Goal: Register for event/course

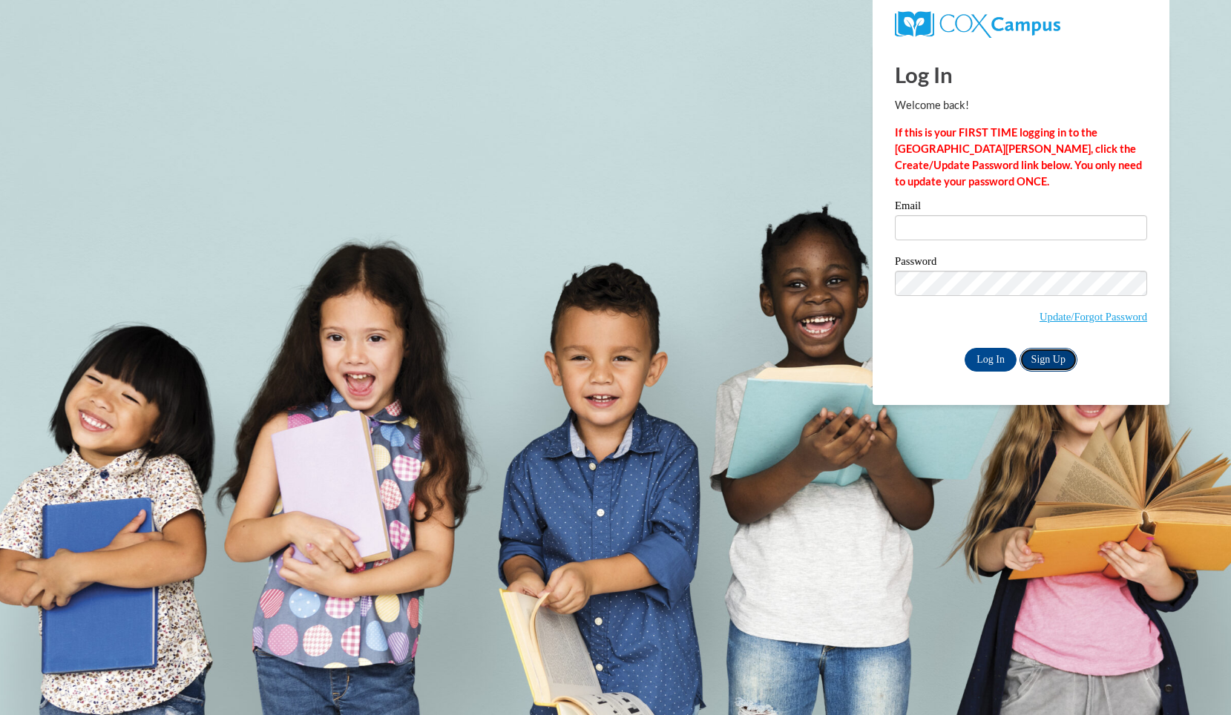
click at [1045, 357] on link "Sign Up" at bounding box center [1048, 360] width 58 height 24
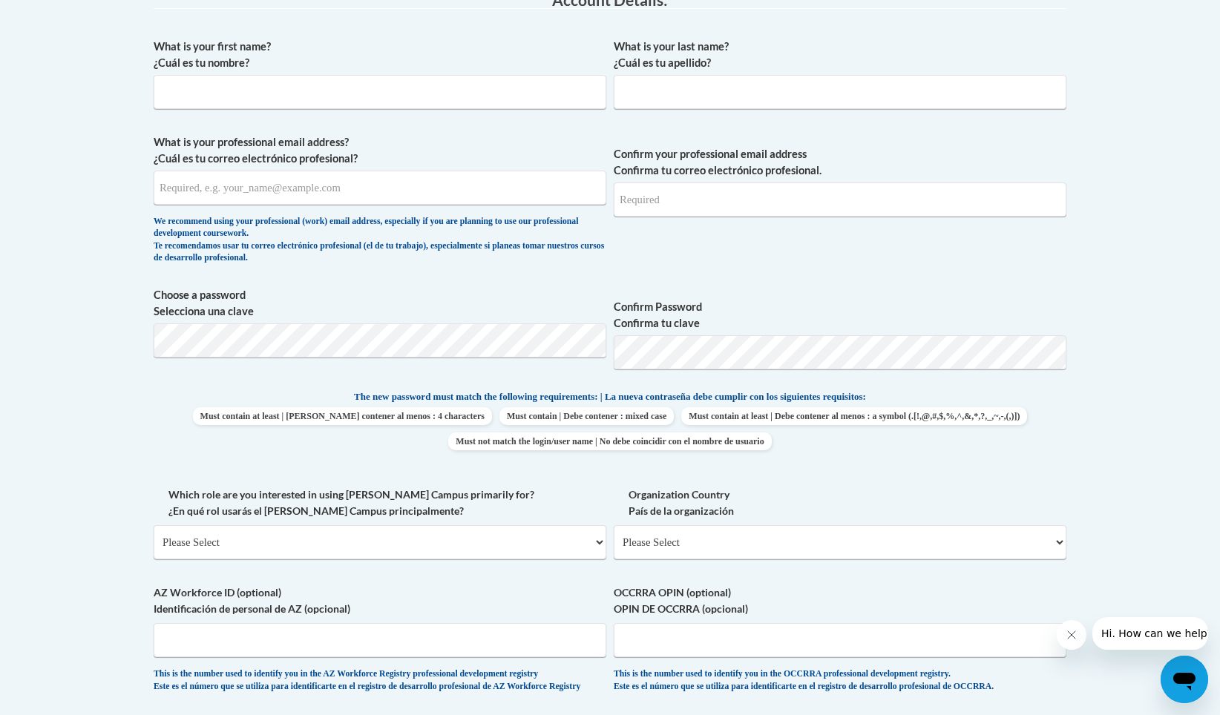
scroll to position [421, 0]
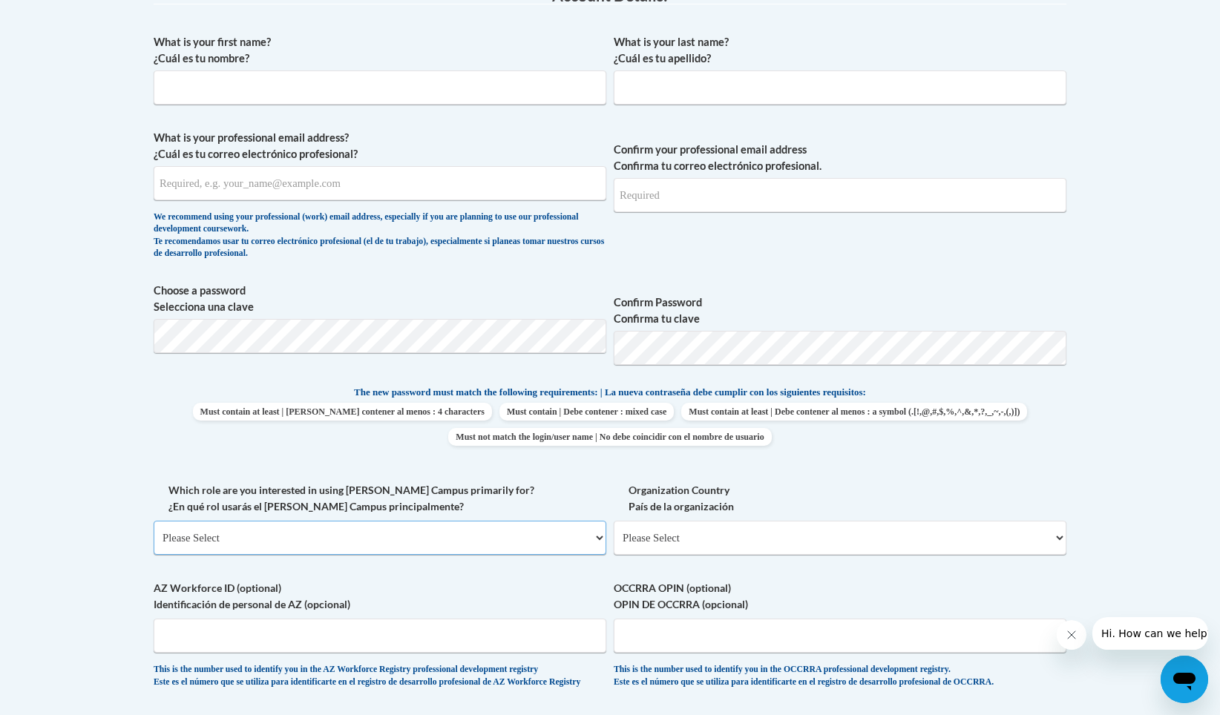
click at [453, 534] on select "Please Select College/University | Colegio/Universidad Community/Nonprofit Part…" at bounding box center [380, 538] width 453 height 34
click at [80, 418] on body "This site uses cookies to help improve your learning experience. By continuing …" at bounding box center [610, 477] width 1220 height 1796
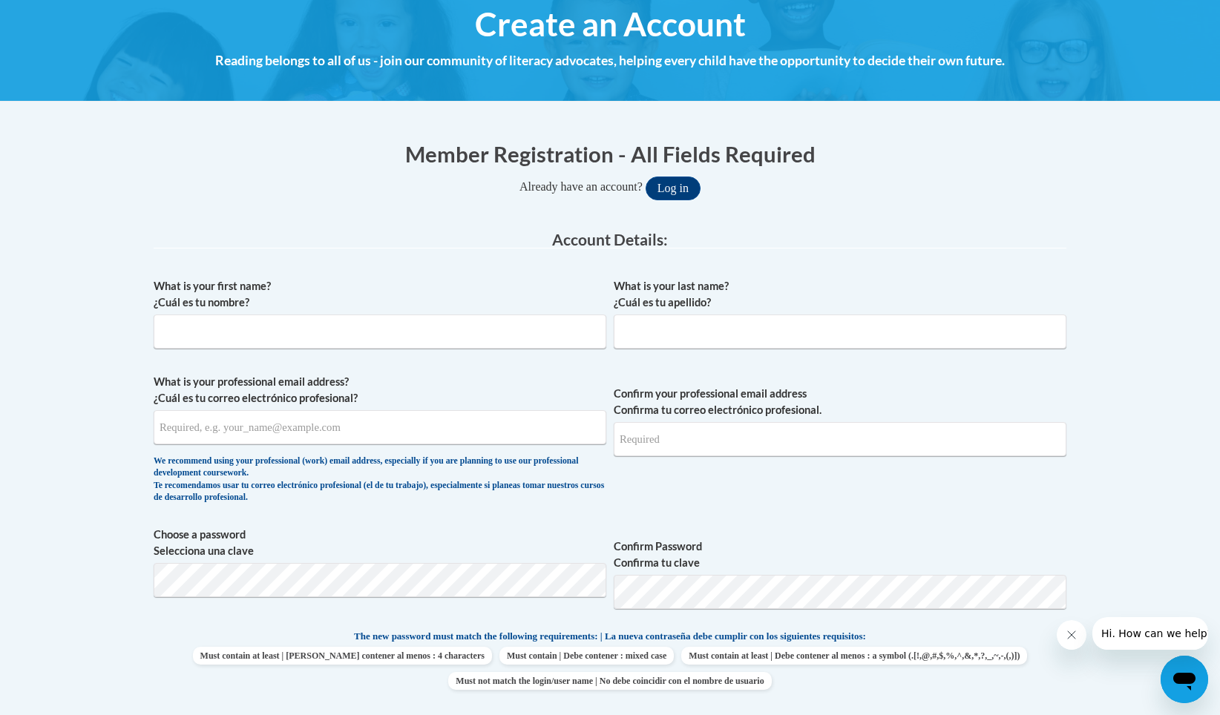
scroll to position [187, 0]
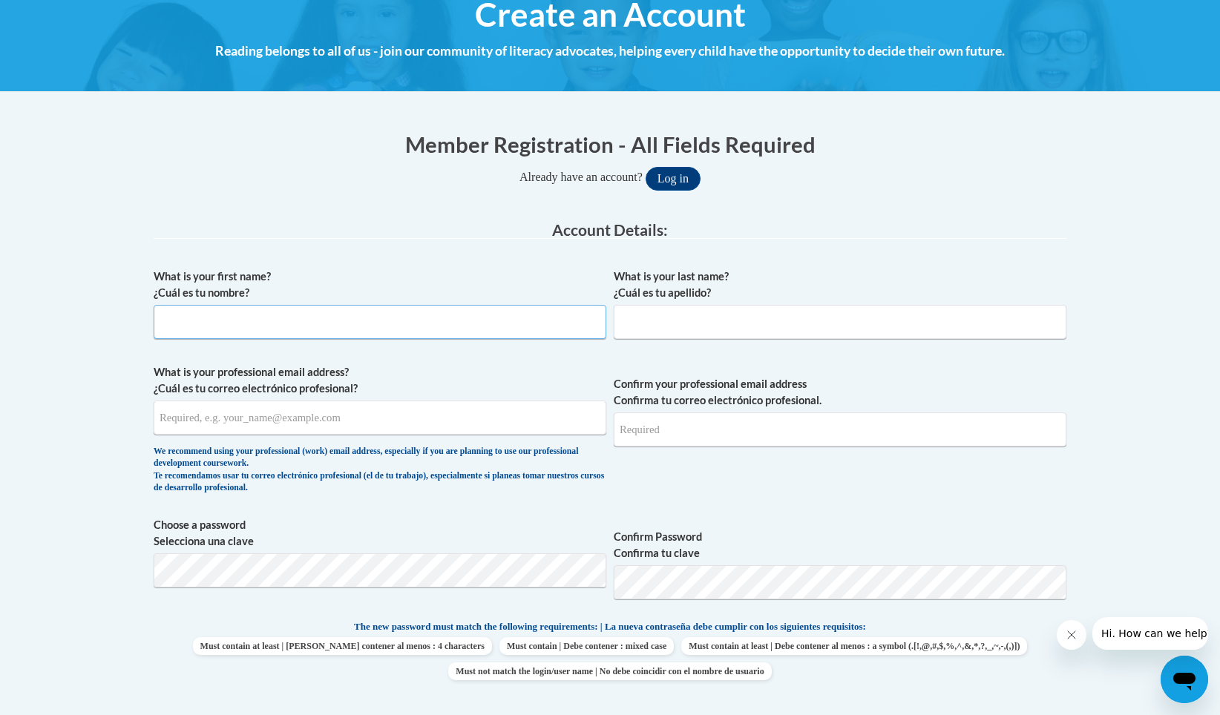
click at [542, 332] on input "What is your first name? ¿Cuál es tu nombre?" at bounding box center [380, 322] width 453 height 34
type input "Kayla"
type input "Pope"
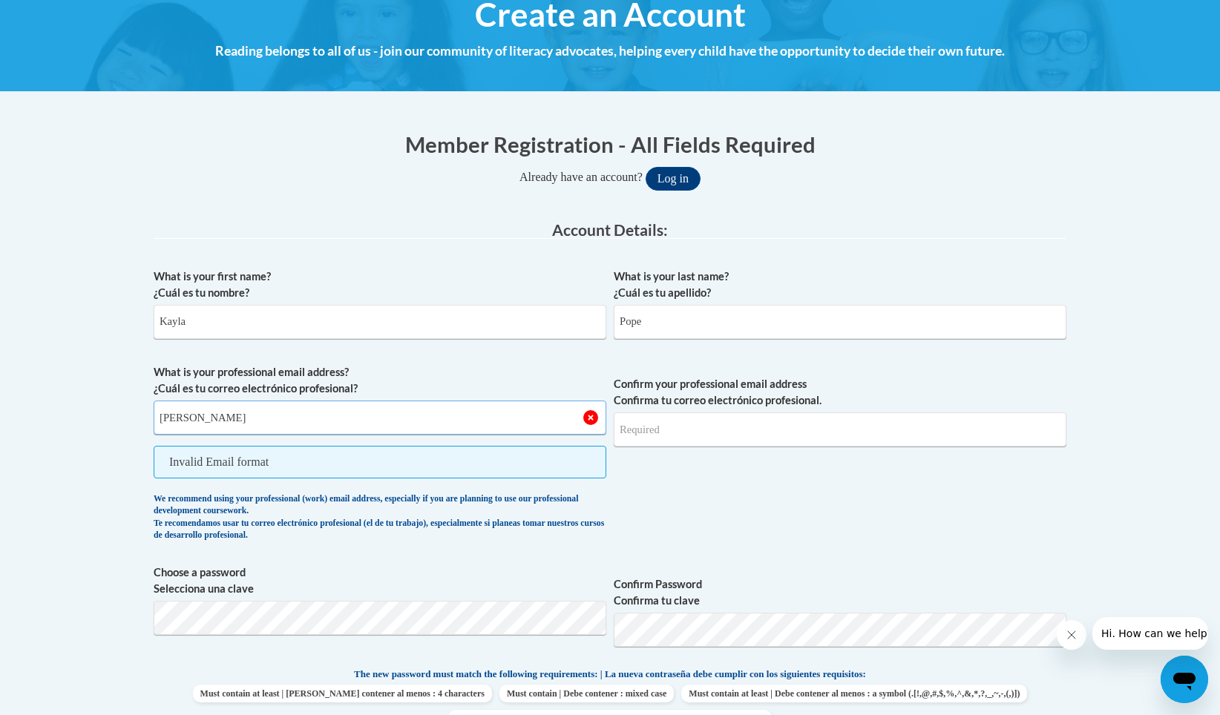
type input "popekayla998@gmail.com"
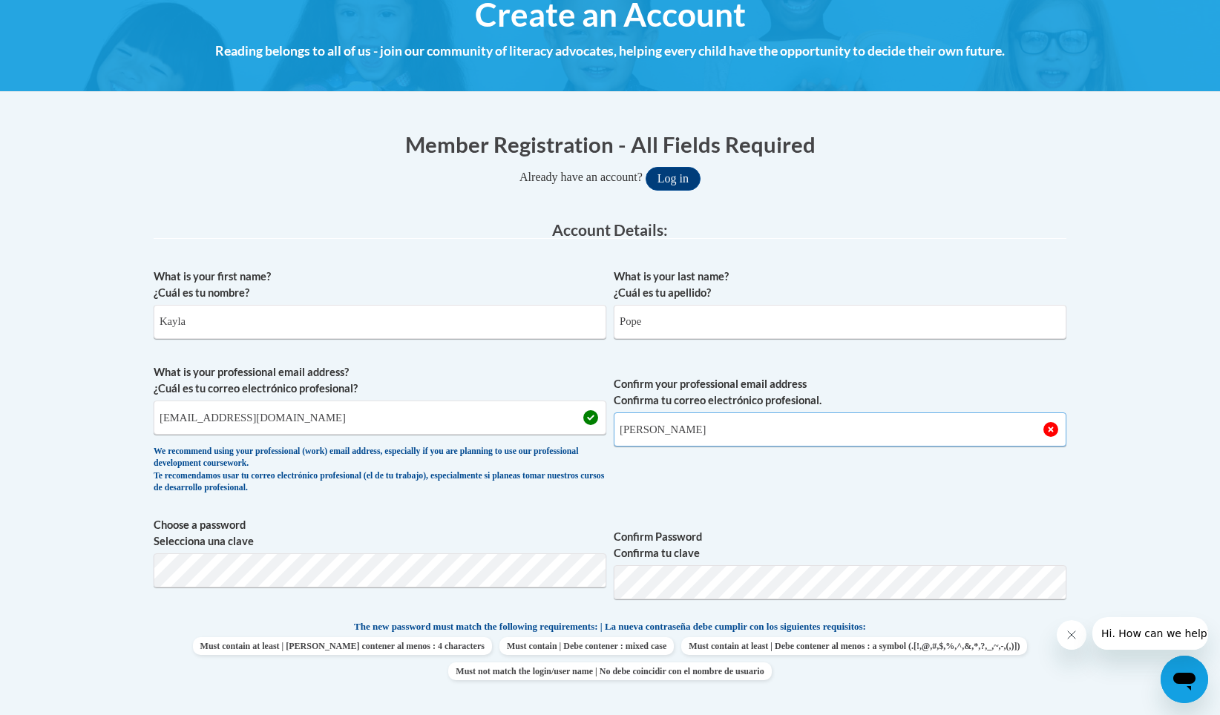
type input "popekayla998@gmail.com"
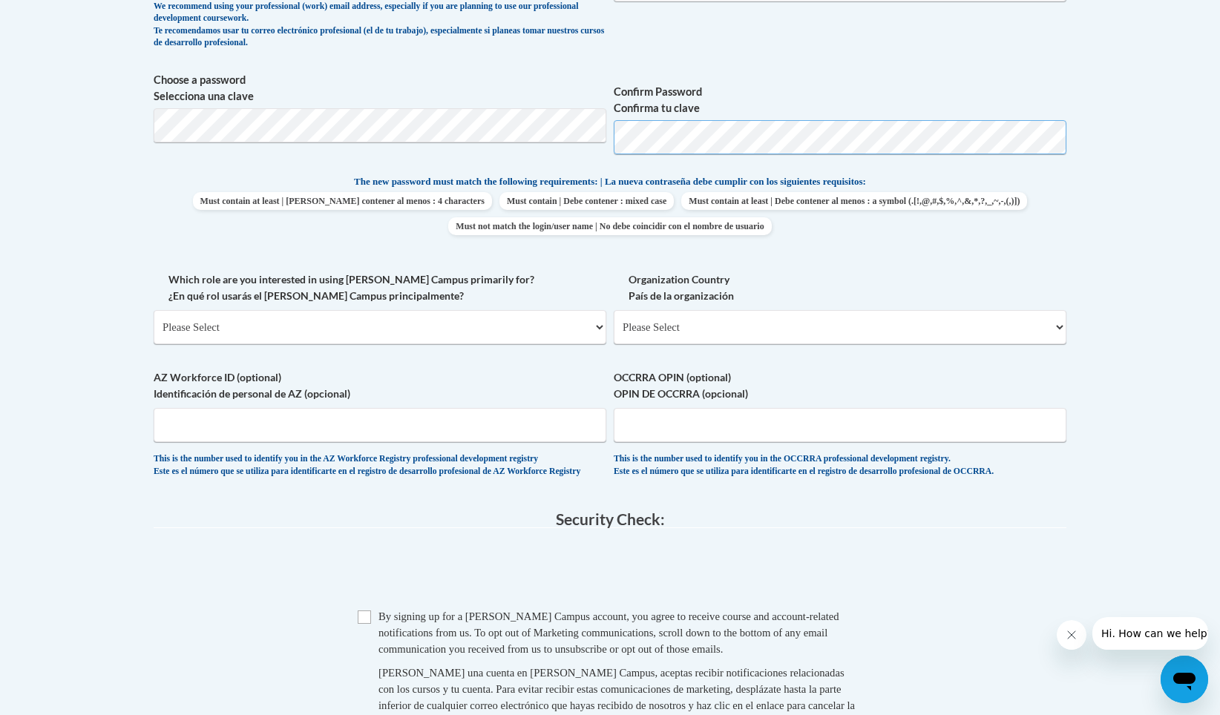
scroll to position [640, 0]
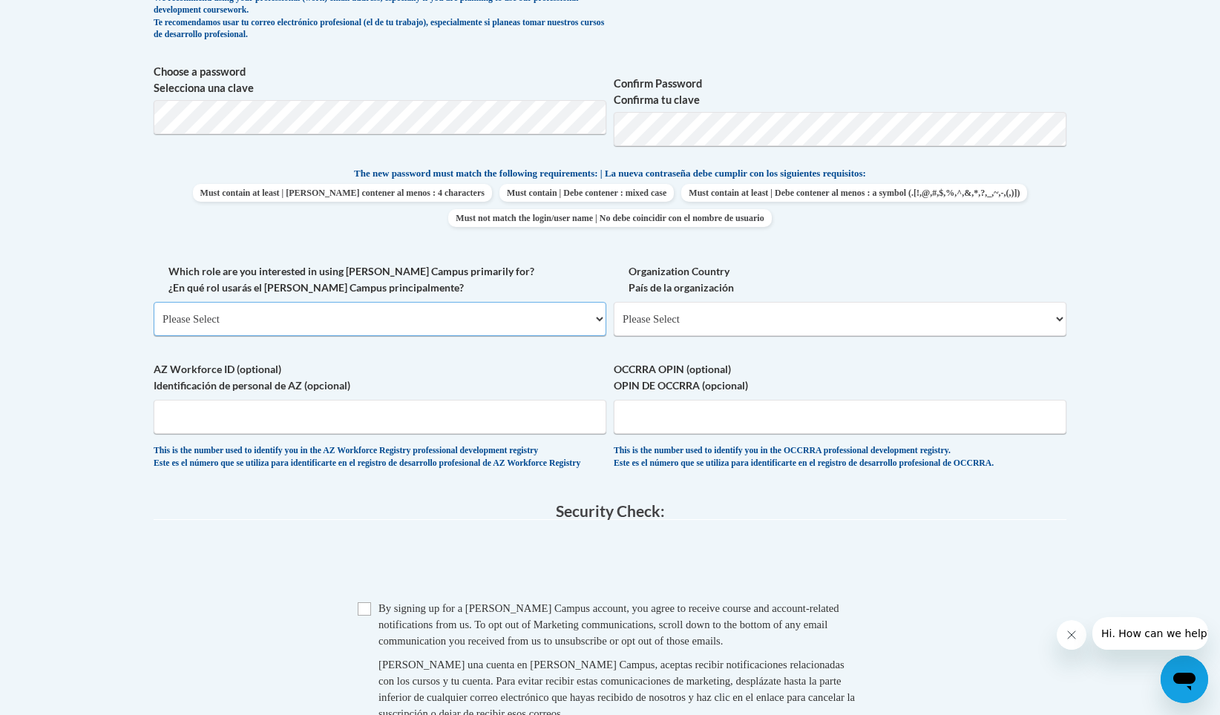
click at [349, 321] on select "Please Select College/University | Colegio/Universidad Community/Nonprofit Part…" at bounding box center [380, 319] width 453 height 34
select select "fbf2d438-af2f-41f8-98f1-81c410e29de3"
click at [154, 302] on select "Please Select College/University | Colegio/Universidad Community/Nonprofit Part…" at bounding box center [380, 319] width 453 height 34
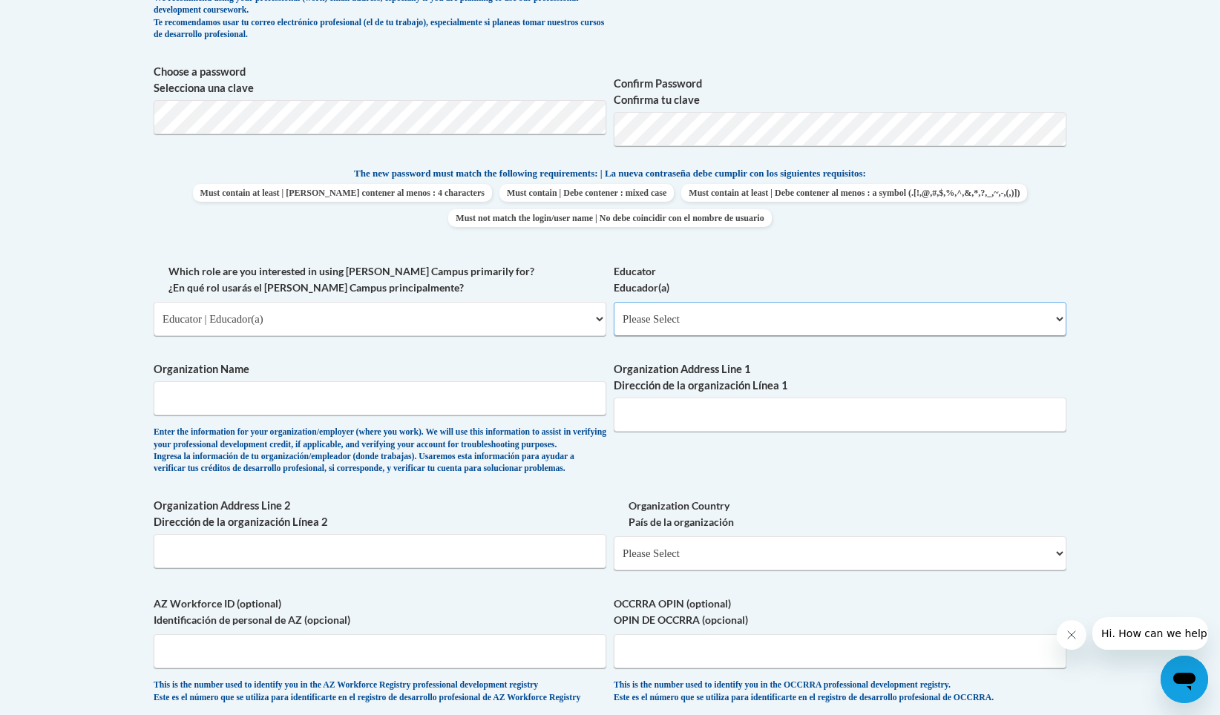
click at [685, 315] on select "Please Select Early Learning/Daycare Teacher/Family Home Care Provider | Maestr…" at bounding box center [840, 319] width 453 height 34
select select "67563ca1-16dc-4830-a7b3-94a34bed3689"
click at [614, 302] on select "Please Select Early Learning/Daycare Teacher/Family Home Care Provider | Maestr…" at bounding box center [840, 319] width 453 height 34
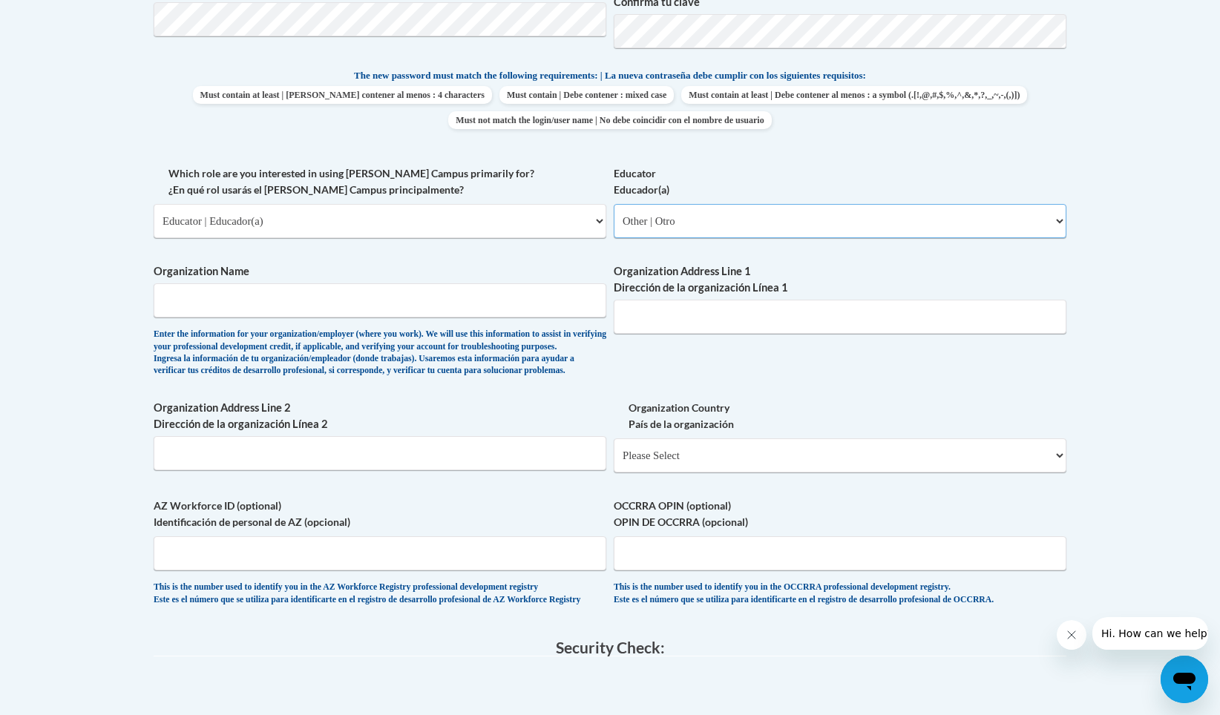
scroll to position [739, 0]
click at [399, 307] on input "Organization Name" at bounding box center [380, 300] width 453 height 34
type input "Neshoba Central Pre-K"
type input "1125 Golf Course Road"
type input "Philadelphia"
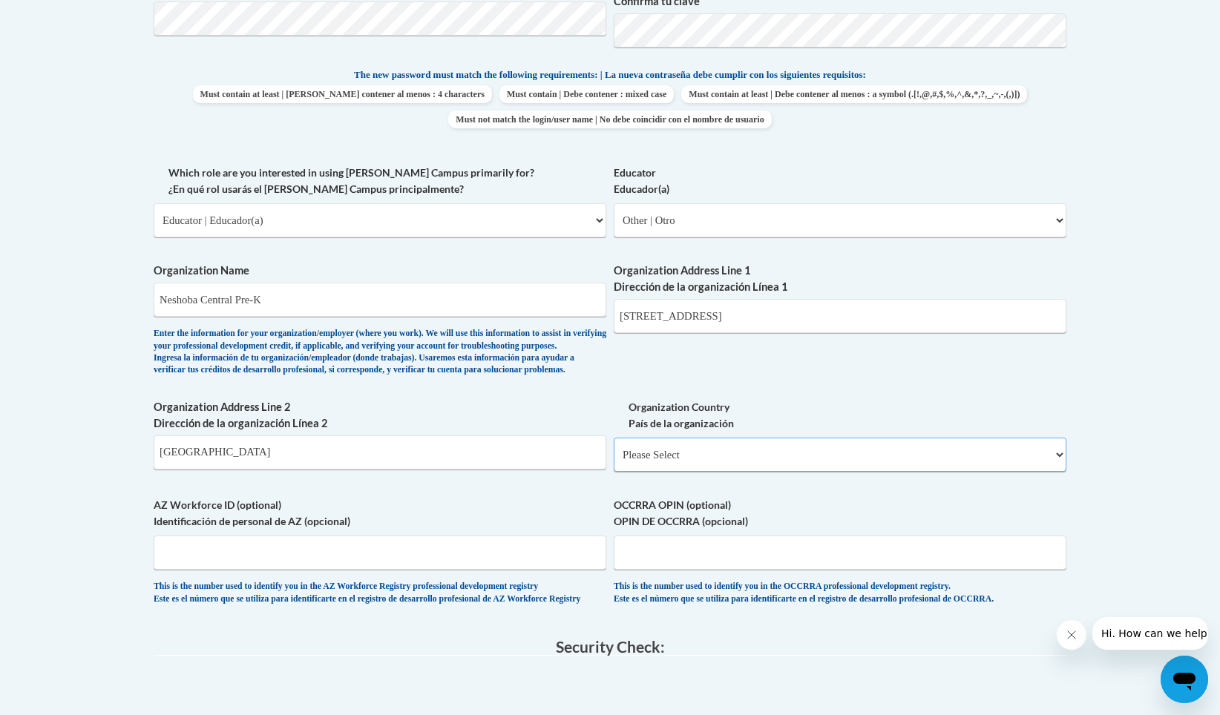
select select "ad49bcad-a171-4b2e-b99c-48b446064914"
select select
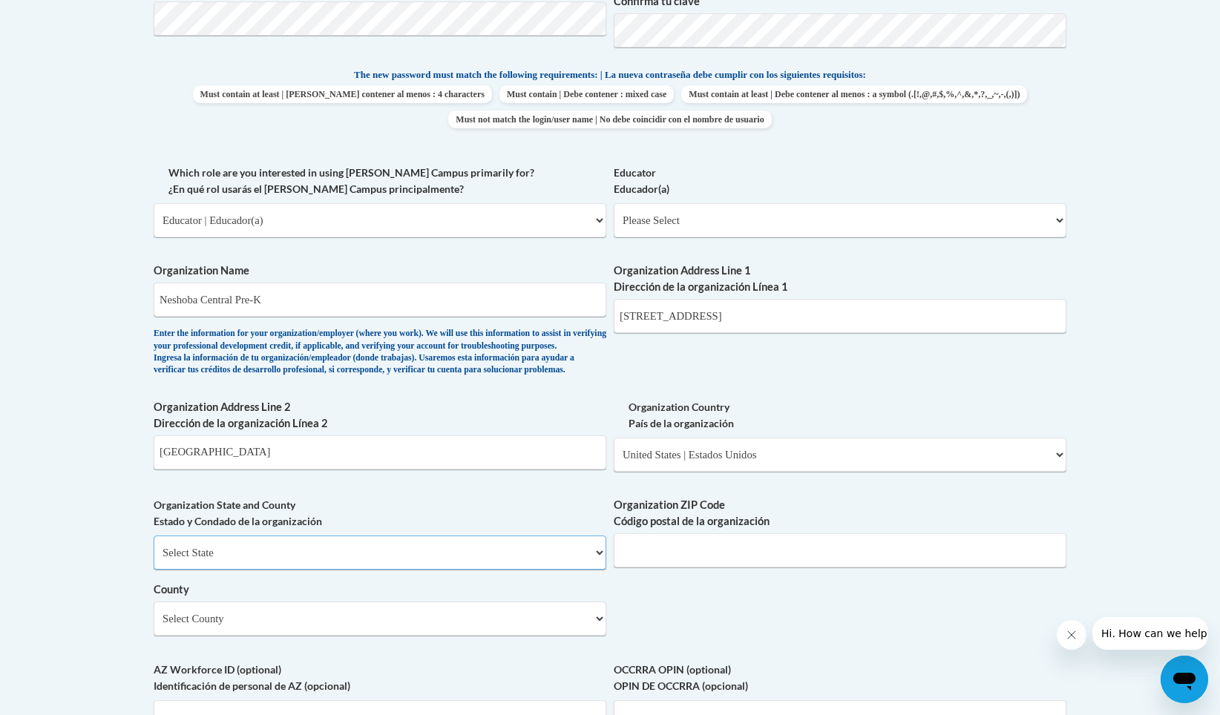
click at [346, 570] on select "Select State Alabama Alaska Arizona Arkansas California Colorado Connecticut De…" at bounding box center [380, 553] width 453 height 34
select select "Mississippi"
click at [154, 560] on select "Select State Alabama Alaska Arizona Arkansas California Colorado Connecticut De…" at bounding box center [380, 553] width 453 height 34
click at [667, 568] on input "Organization ZIP Code Código postal de la organización" at bounding box center [840, 550] width 453 height 34
type input "39350"
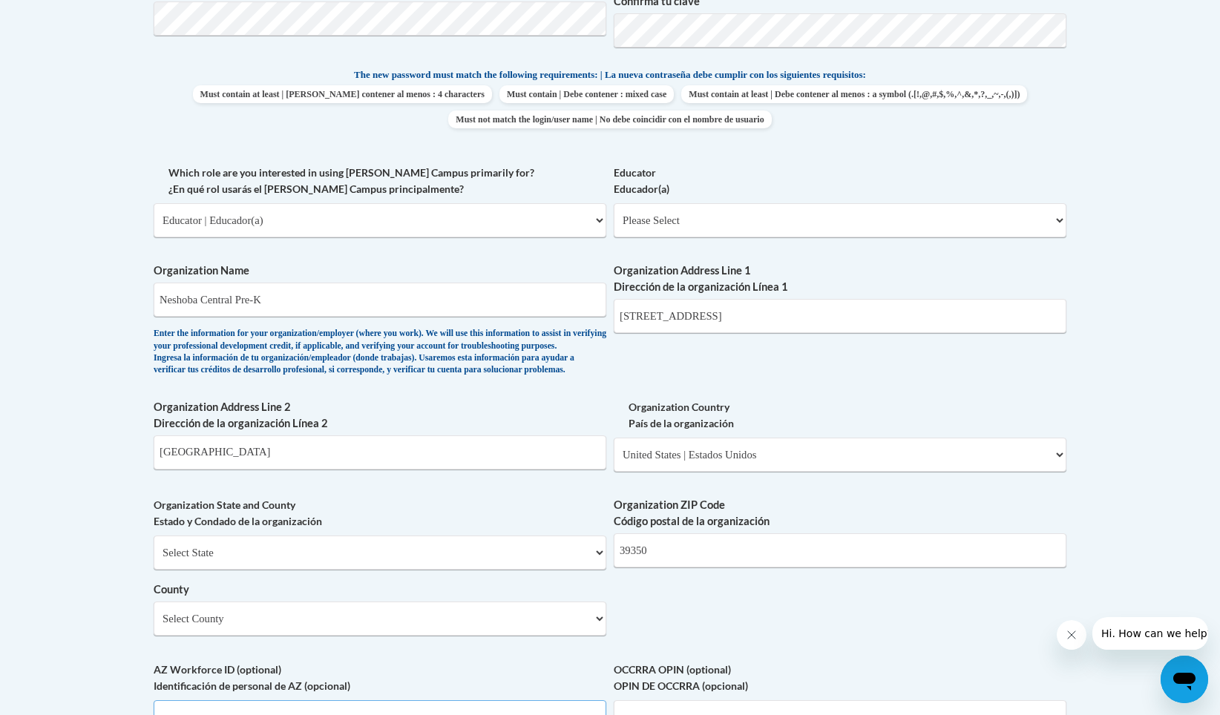
scroll to position [1123, 0]
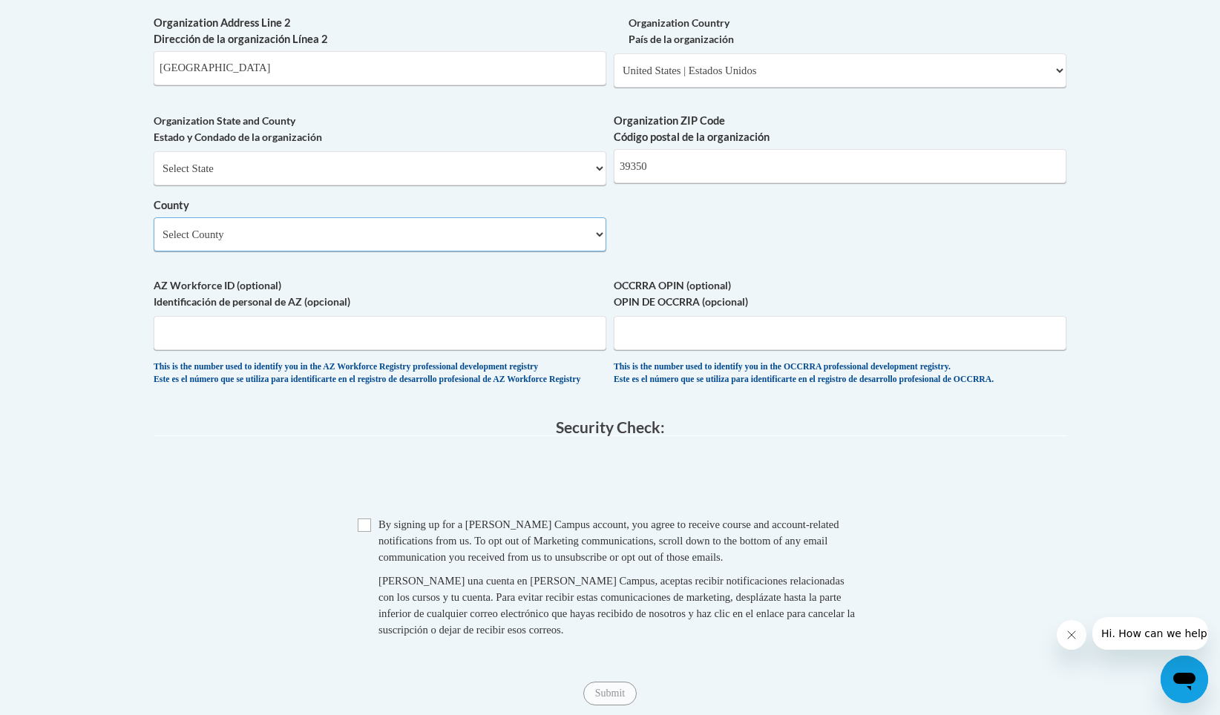
click at [372, 252] on select "Select County Adams Alcorn Amite Attala Benton Bolivar Calhoun Carroll Chickasa…" at bounding box center [380, 234] width 453 height 34
select select "Neshoba"
click at [154, 242] on select "Select County Adams Alcorn Amite Attala Benton Bolivar Calhoun Carroll Chickasa…" at bounding box center [380, 234] width 453 height 34
click at [347, 350] on input "AZ Workforce ID (optional) Identificación de personal de AZ (opcional)" at bounding box center [380, 333] width 453 height 34
click at [366, 532] on input "Checkbox" at bounding box center [364, 525] width 13 height 13
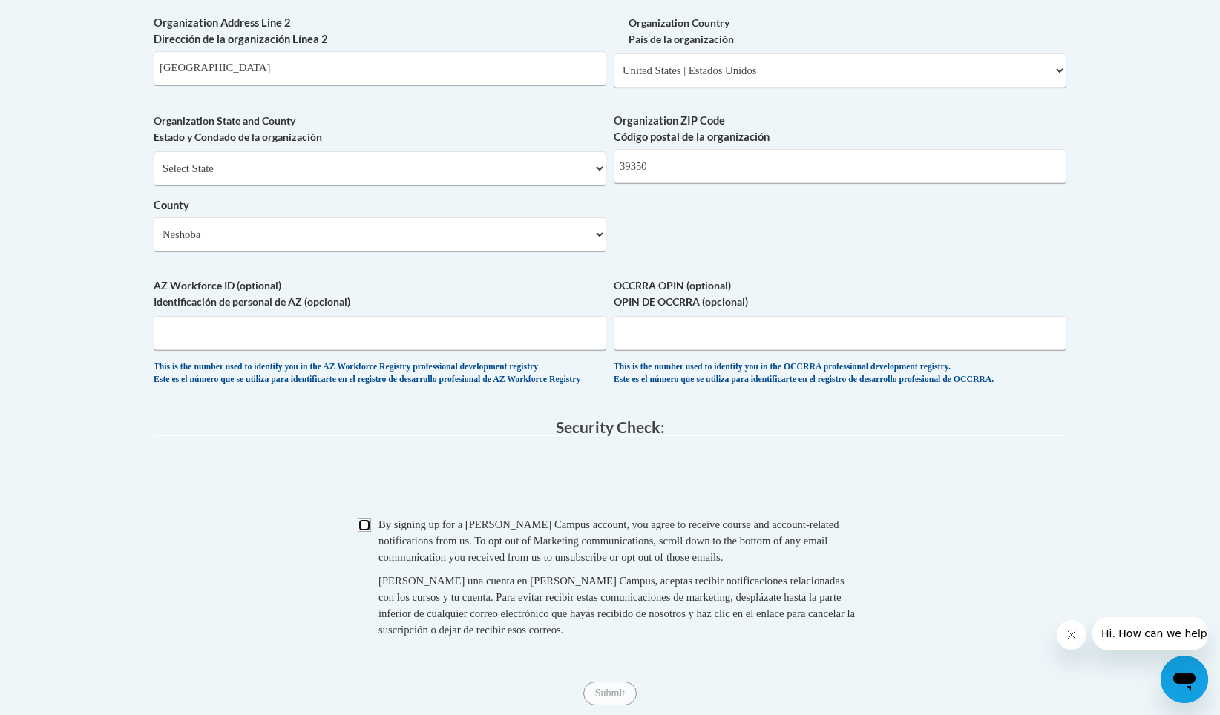
checkbox input "true"
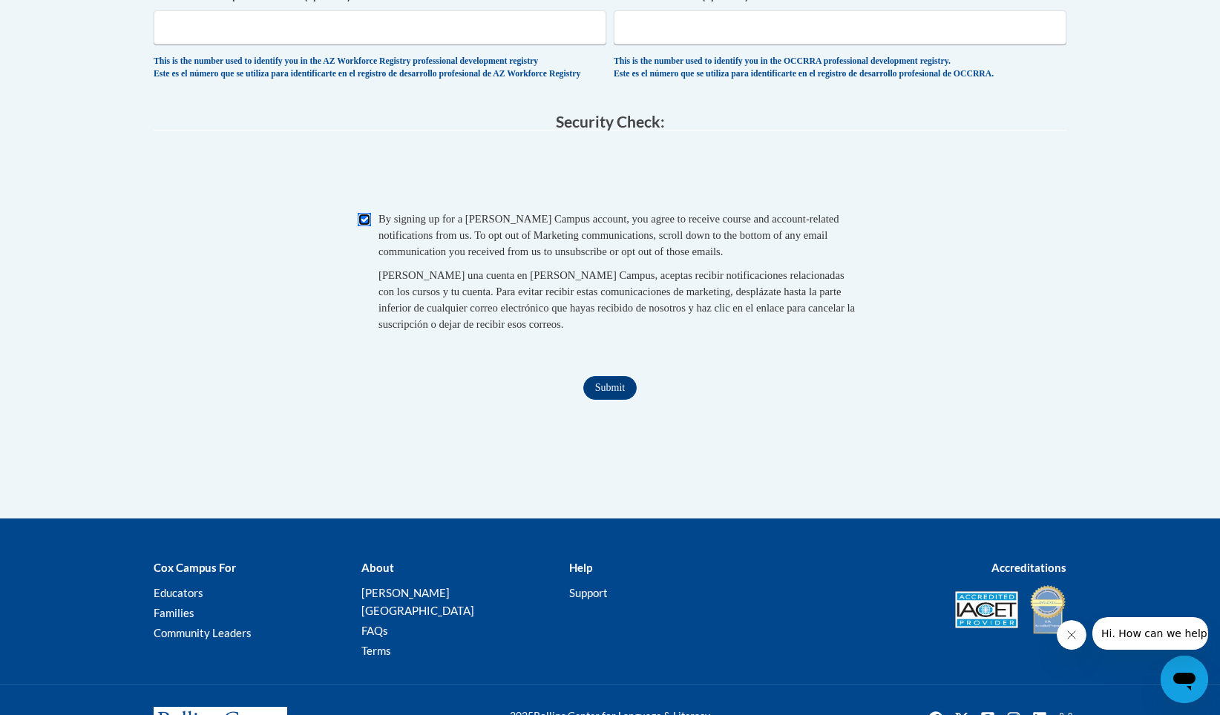
scroll to position [1514, 0]
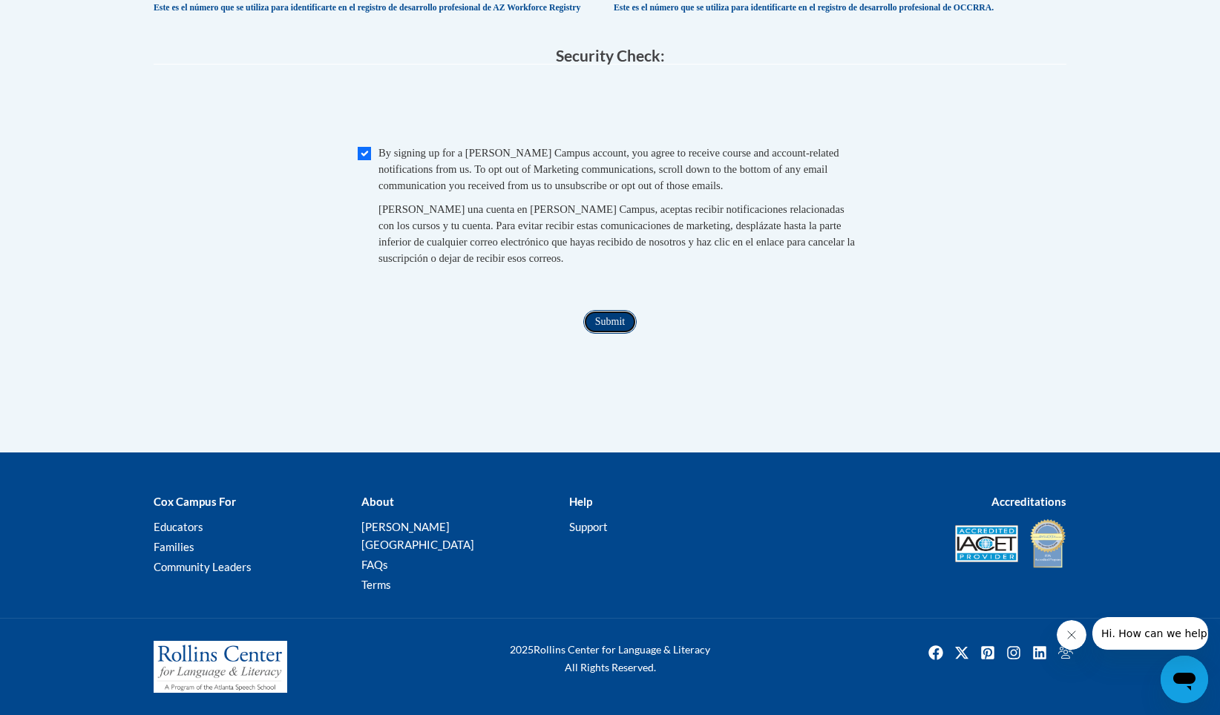
click at [609, 333] on input "Submit" at bounding box center [609, 322] width 53 height 24
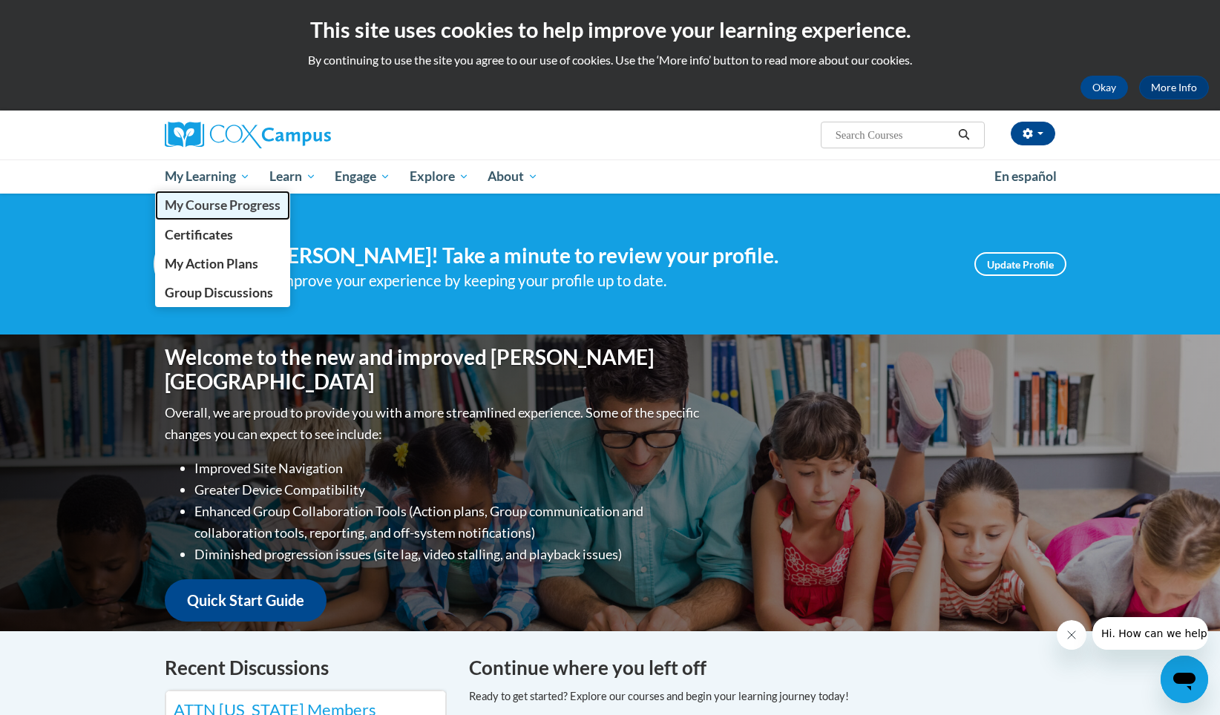
click at [223, 204] on span "My Course Progress" at bounding box center [223, 205] width 116 height 16
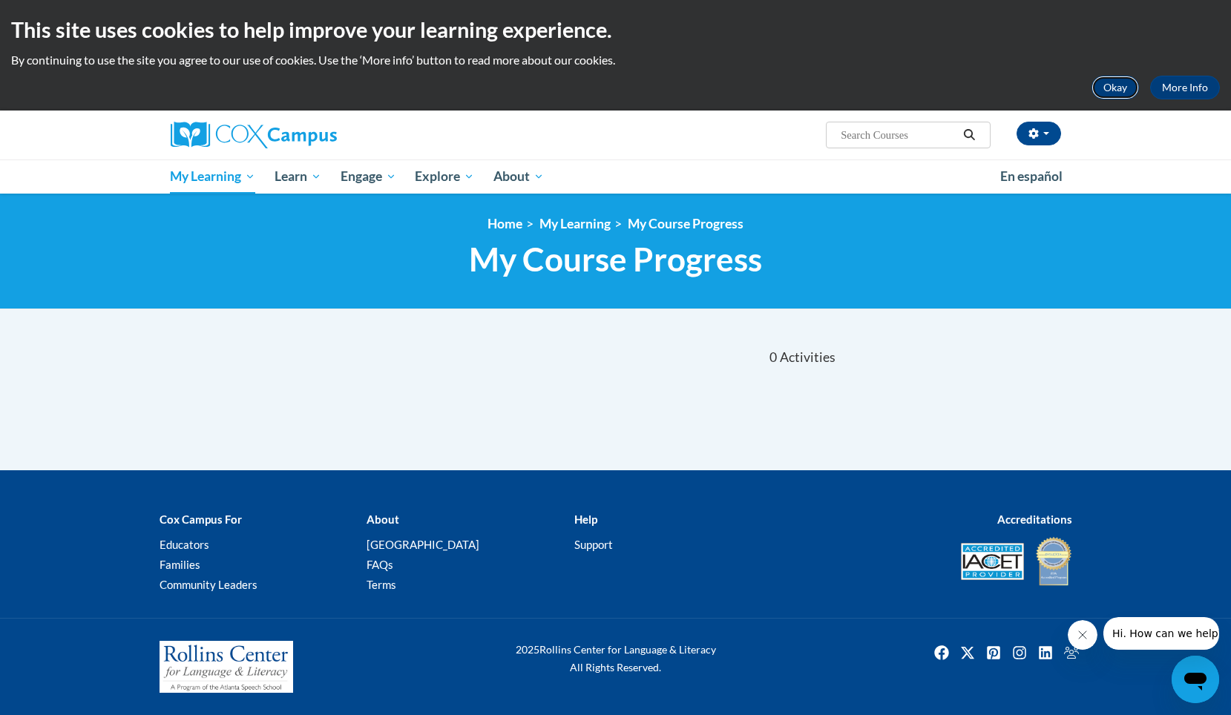
click at [1123, 82] on button "Okay" at bounding box center [1114, 88] width 47 height 24
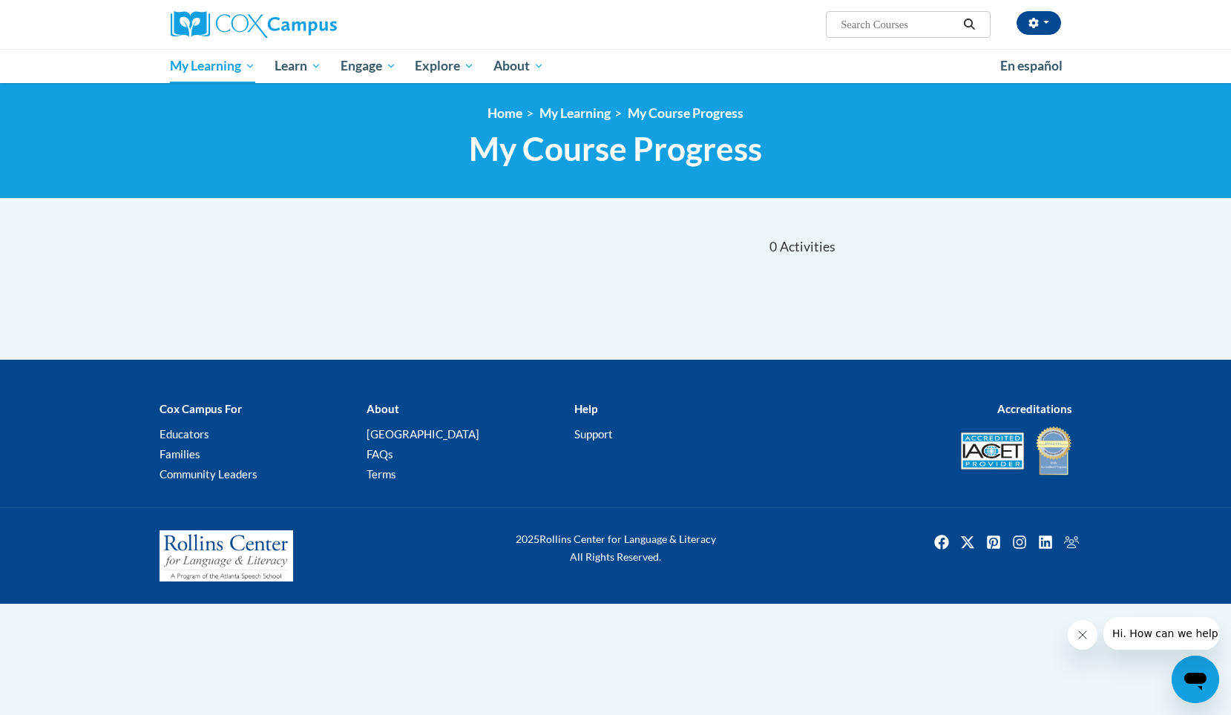
click at [885, 30] on input "Search..." at bounding box center [898, 25] width 119 height 18
type input "pre-course survey"
click at [975, 29] on icon "Search" at bounding box center [968, 24] width 13 height 11
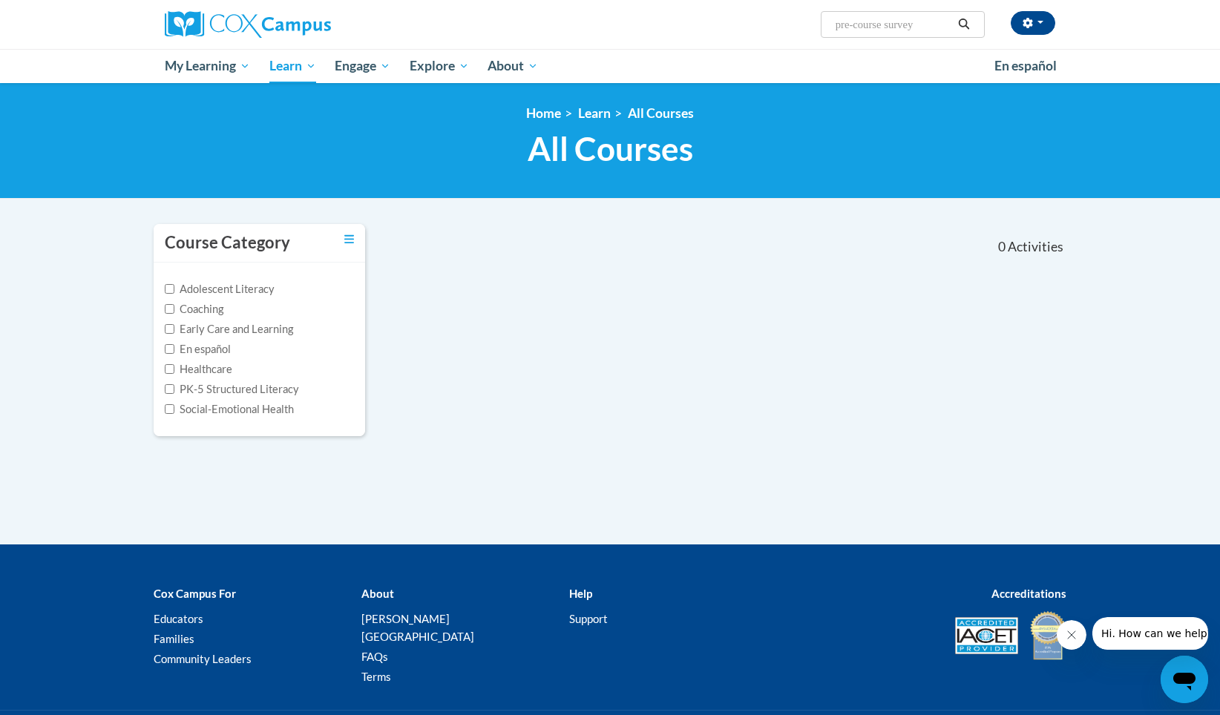
click at [936, 22] on input "pre-course survey" at bounding box center [893, 25] width 119 height 18
type input "p"
type input "an ecosystem approach to Developing the Foundation for Reading in the Early Yea…"
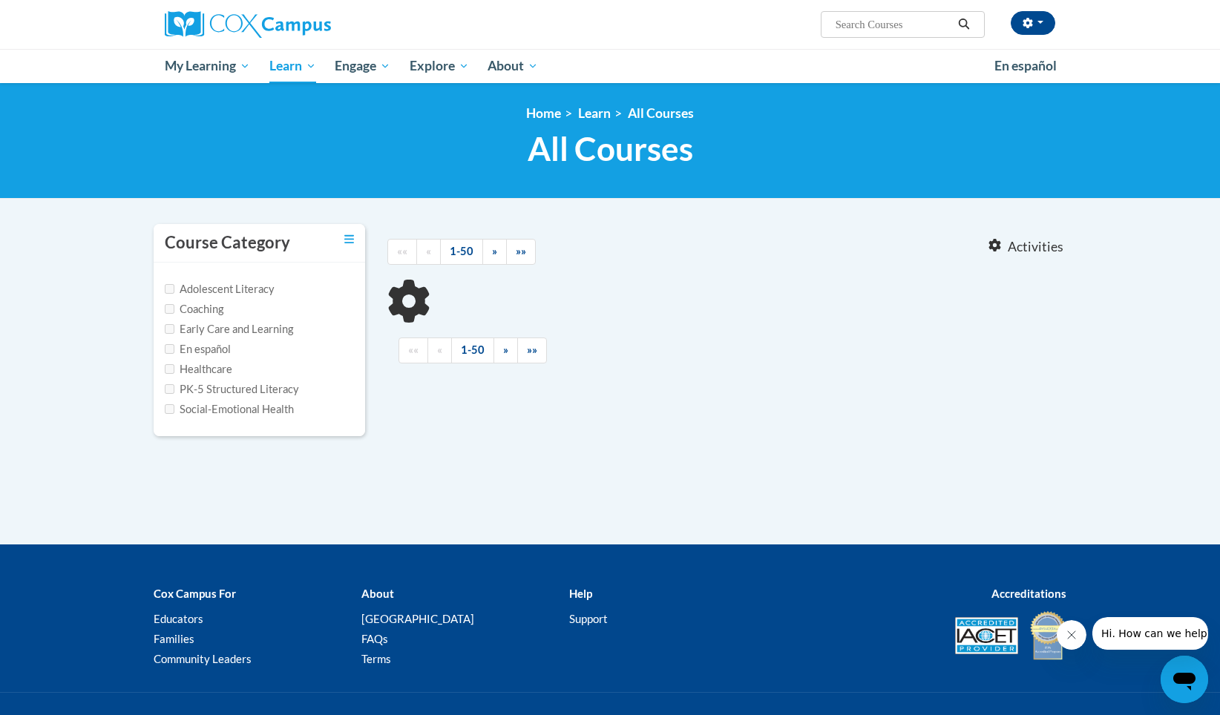
type input "an ecosystem approach to Developing the Foundation for Reading in the Early Yea…"
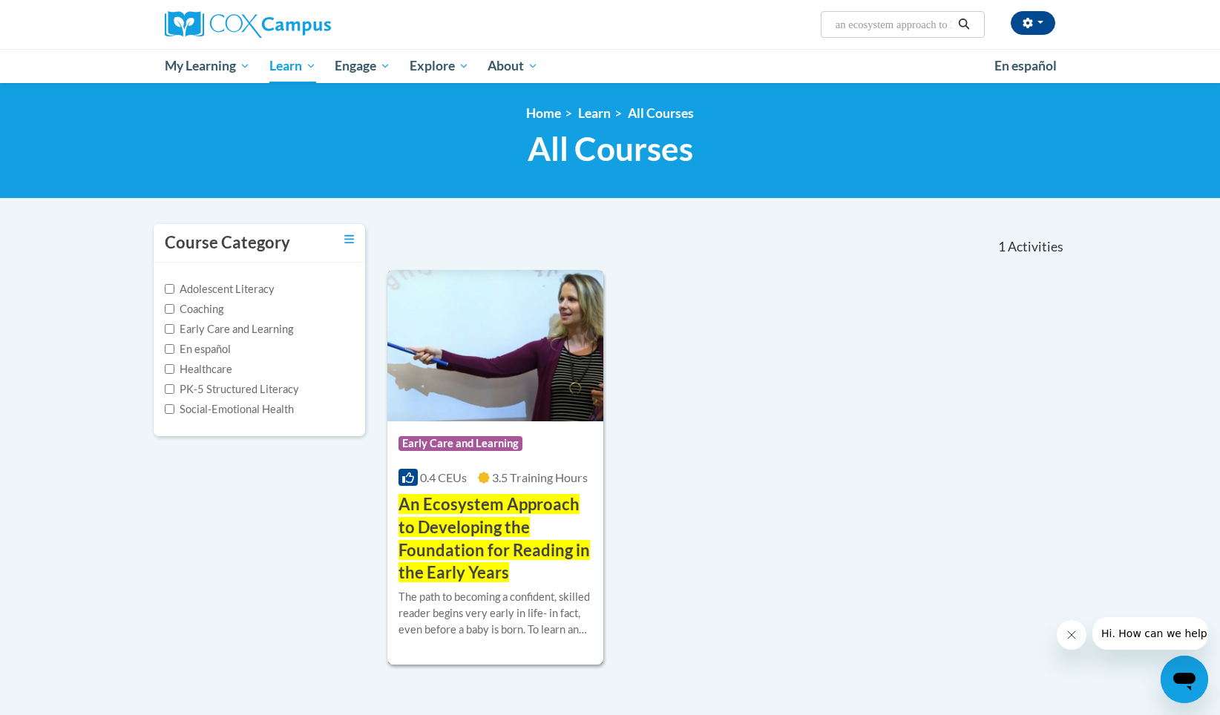
click at [511, 525] on span "An Ecosystem Approach to Developing the Foundation for Reading in the Early Yea…" at bounding box center [493, 538] width 191 height 88
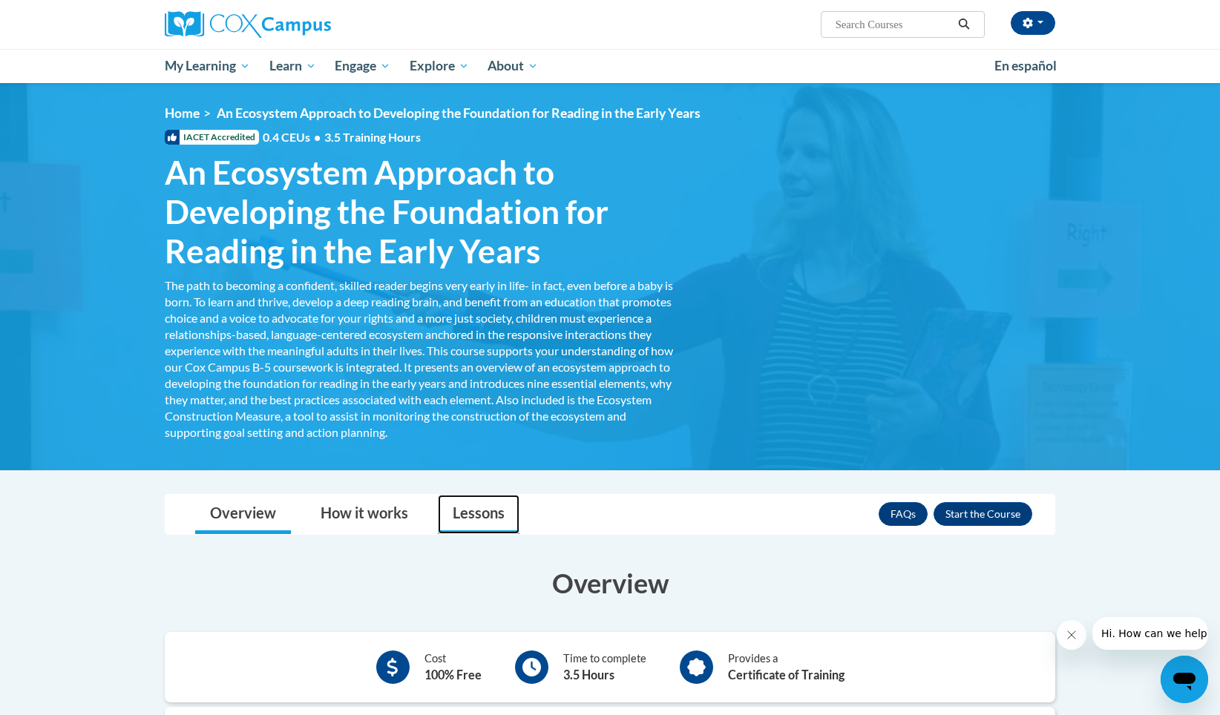
click at [462, 518] on link "Lessons" at bounding box center [479, 514] width 82 height 39
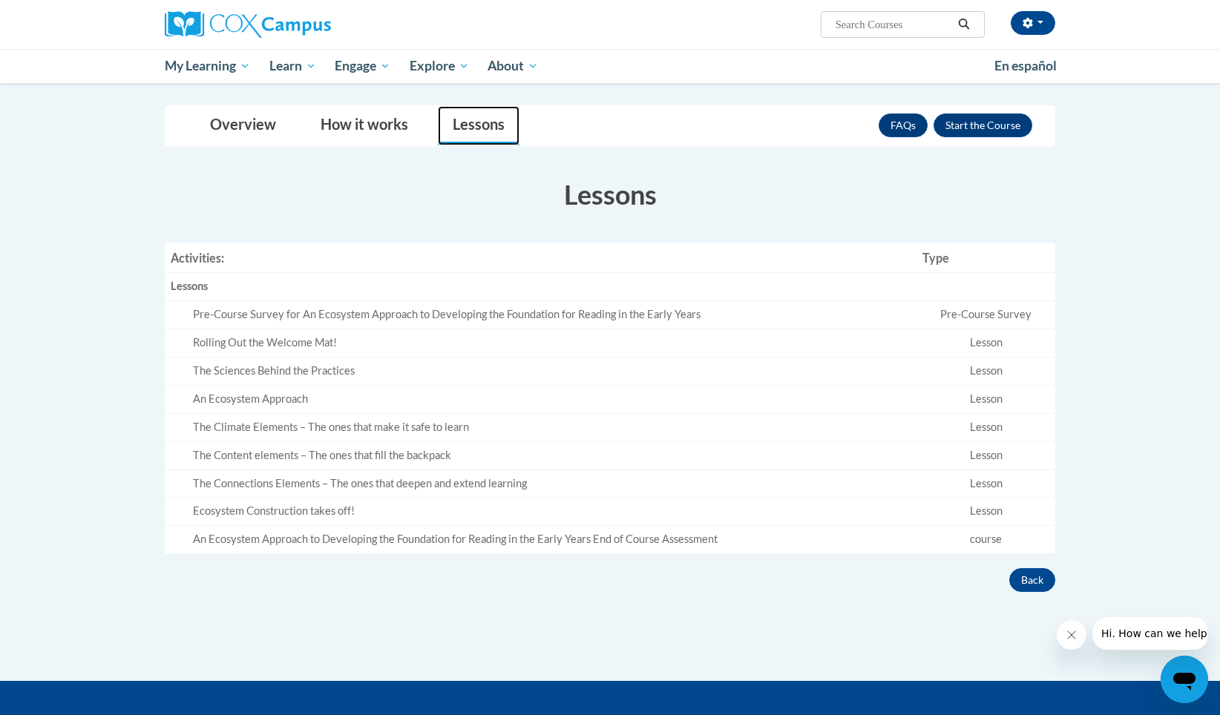
scroll to position [316, 0]
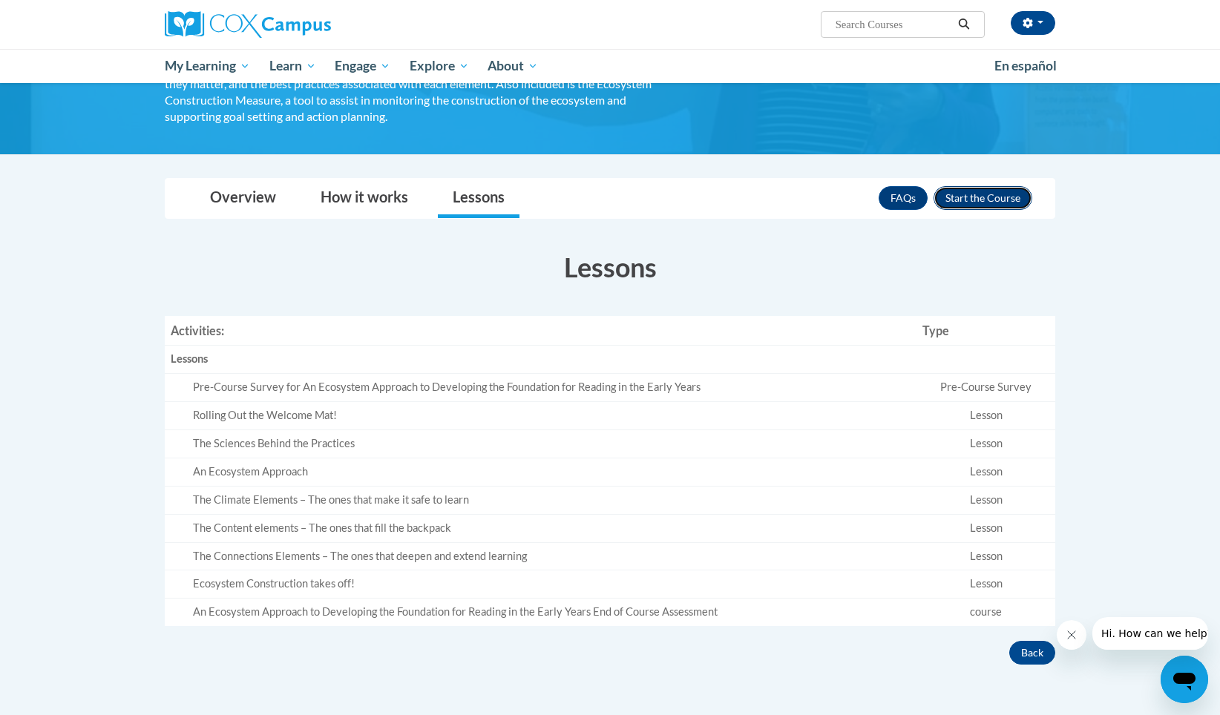
click at [989, 200] on button "Enroll" at bounding box center [982, 198] width 99 height 24
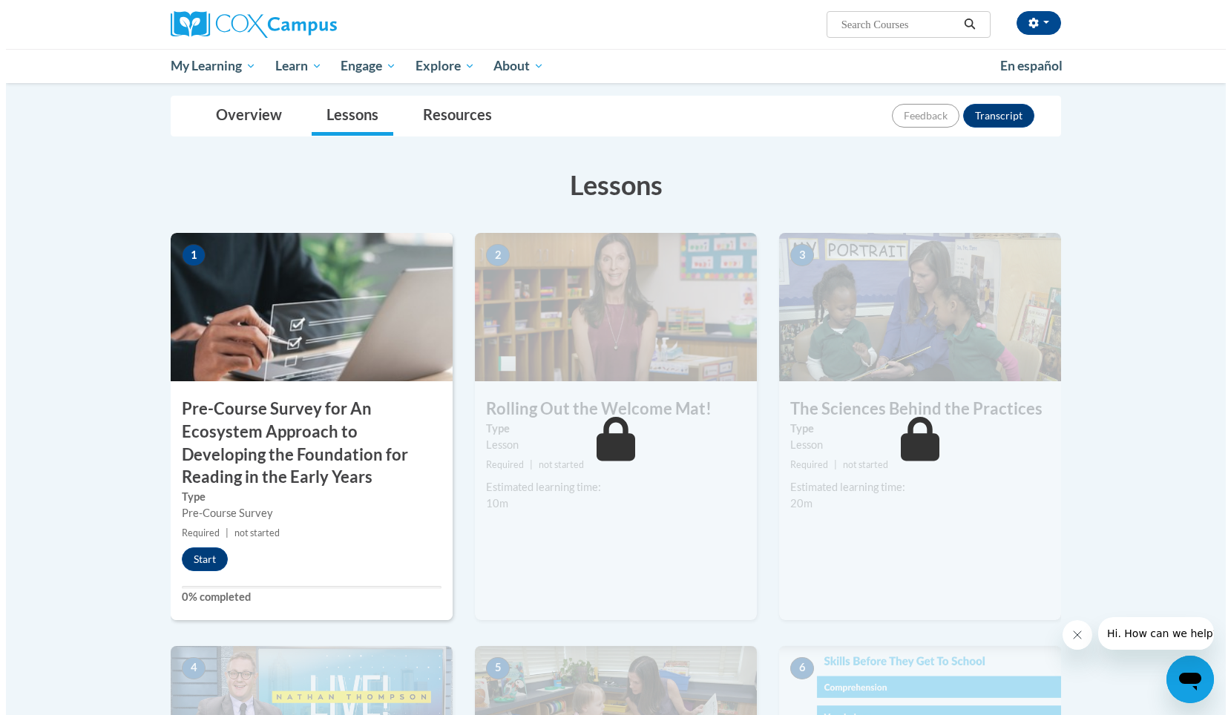
scroll to position [230, 0]
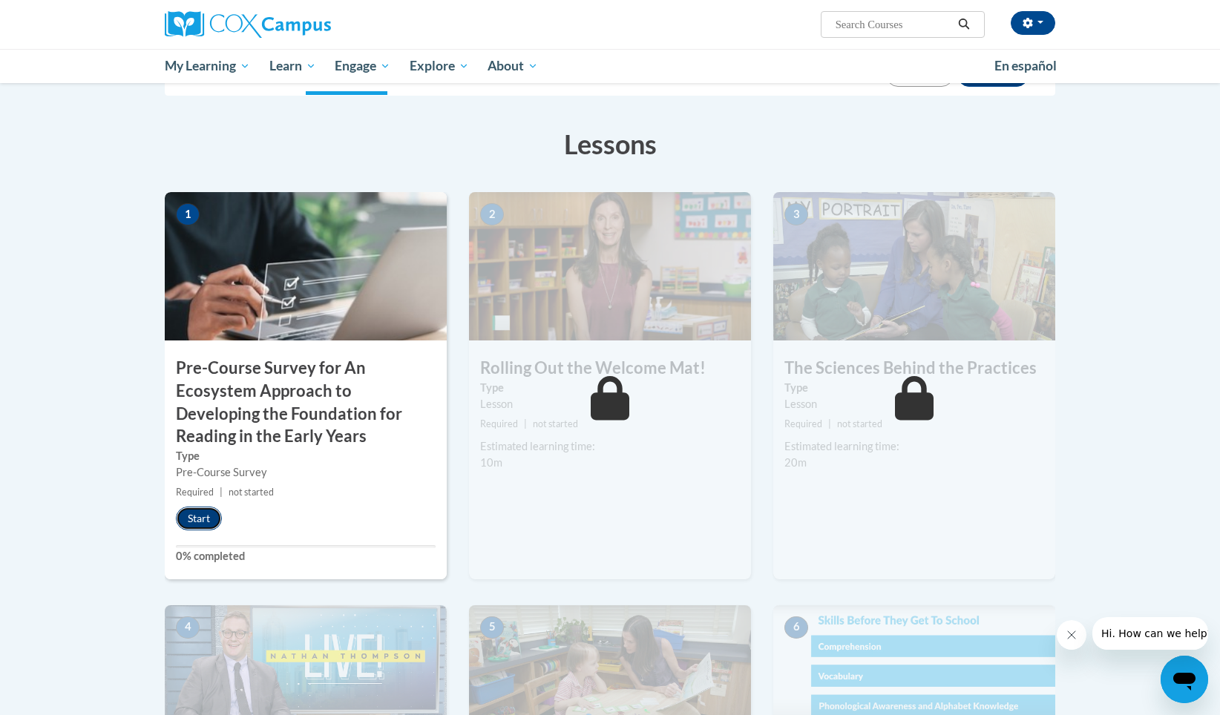
click at [200, 519] on button "Start" at bounding box center [199, 519] width 46 height 24
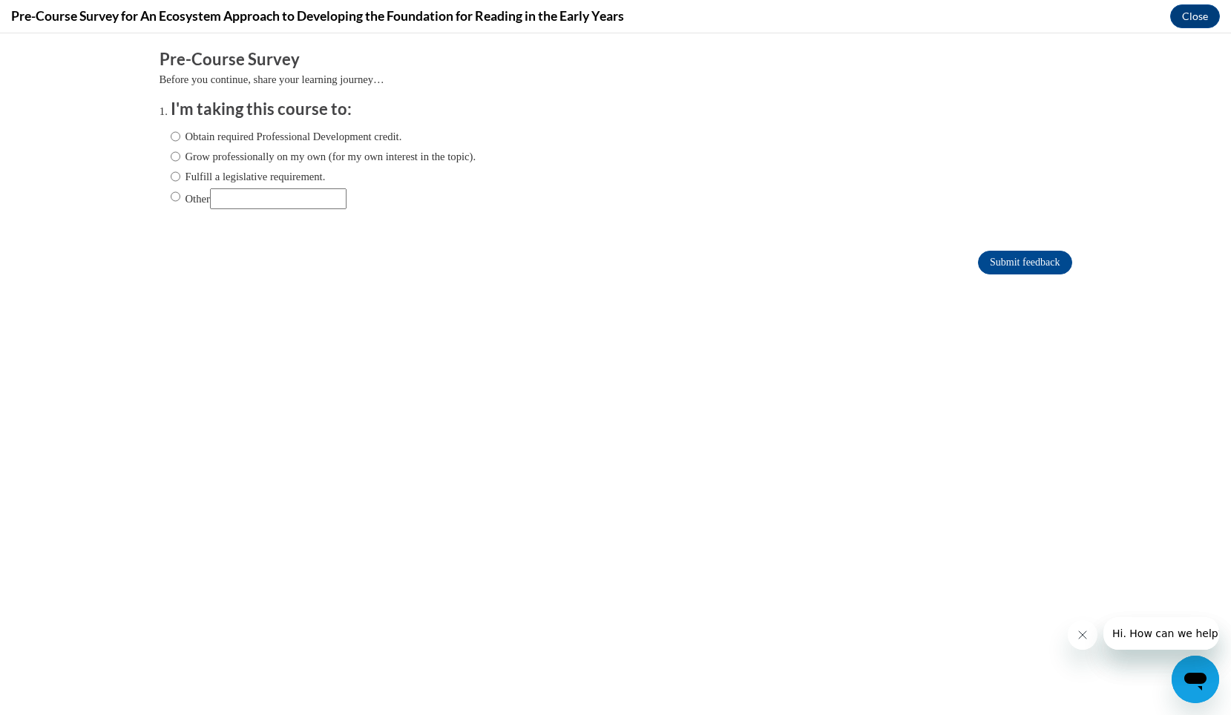
scroll to position [0, 0]
click at [171, 137] on input "Obtain required Professional Development credit." at bounding box center [176, 136] width 10 height 16
radio input "true"
click at [1048, 268] on input "Submit feedback" at bounding box center [1024, 263] width 93 height 24
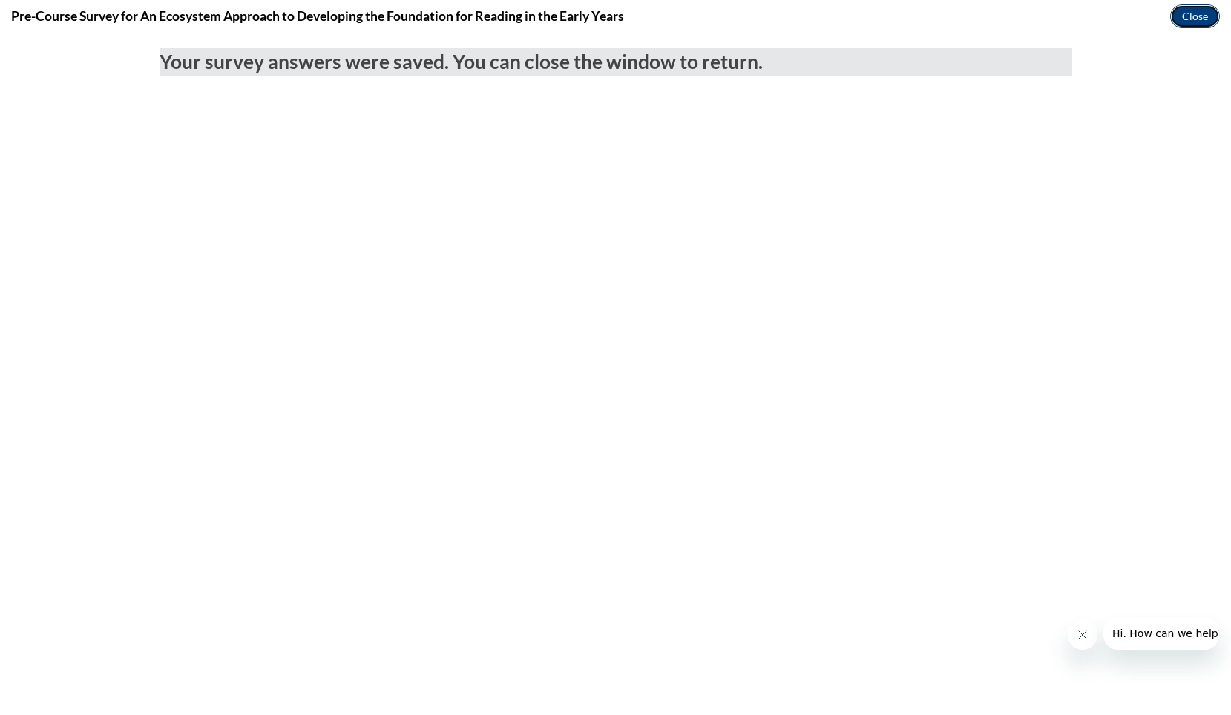
click at [1189, 16] on button "Close" at bounding box center [1195, 16] width 50 height 24
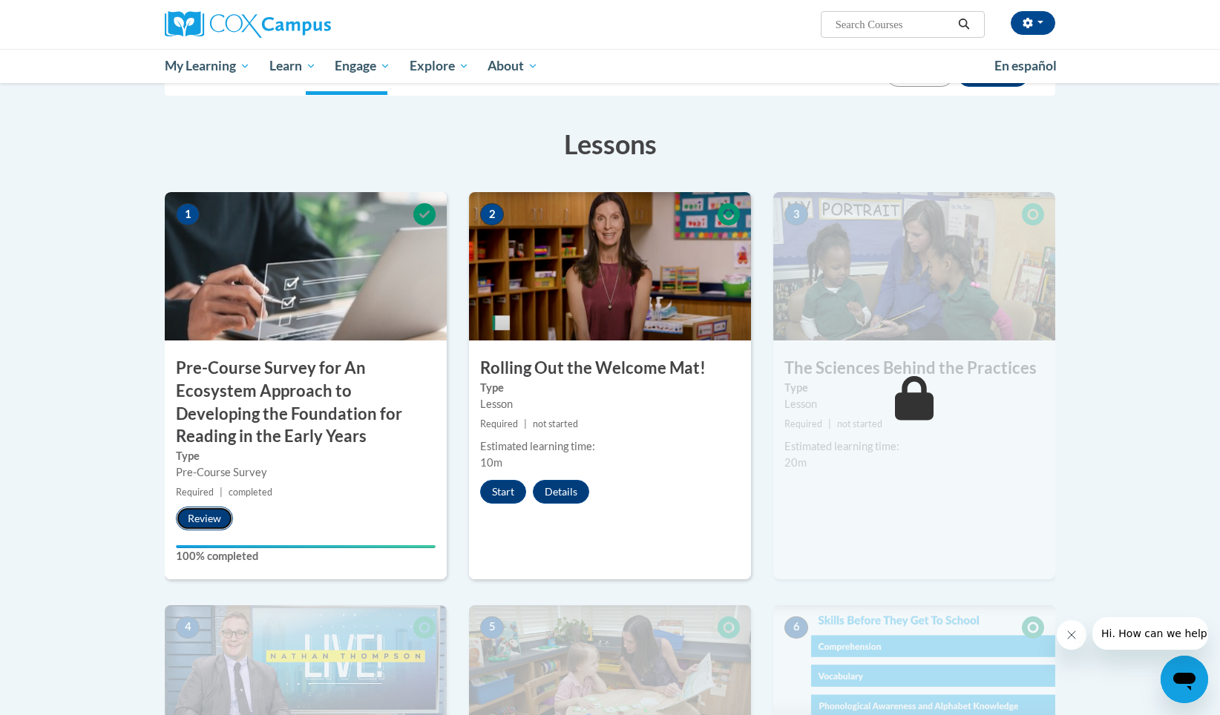
click at [210, 522] on button "Review" at bounding box center [204, 519] width 57 height 24
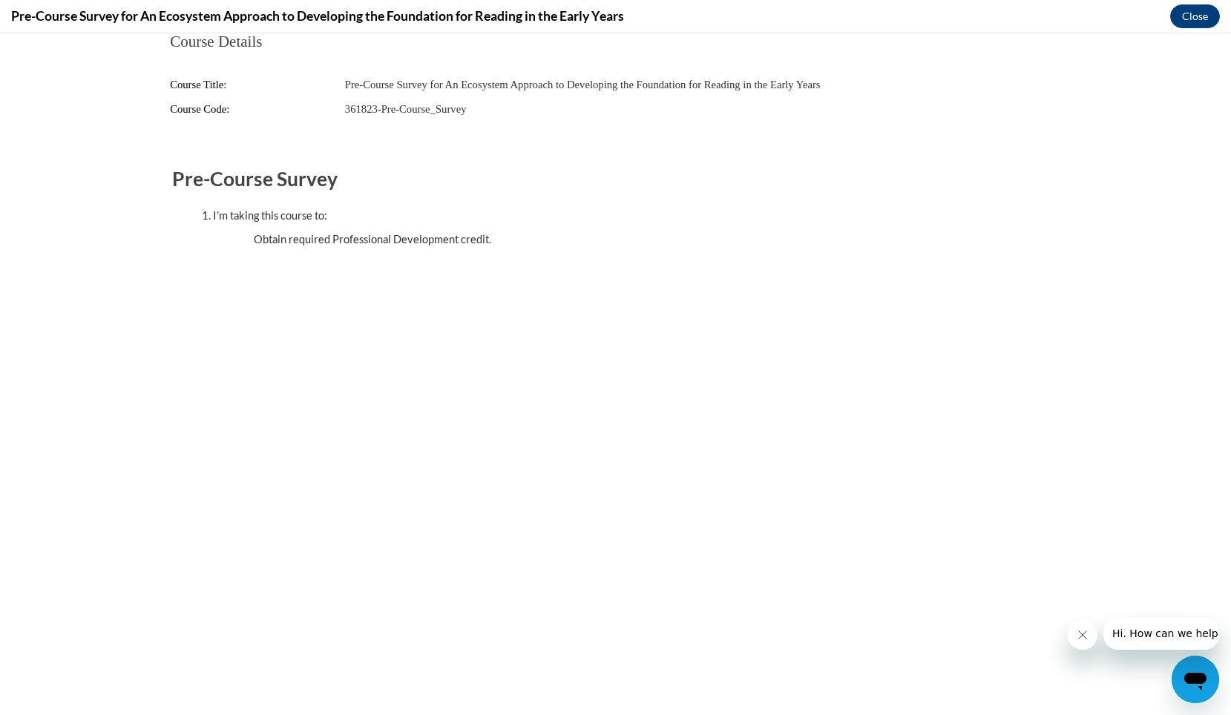
click at [210, 522] on body "Course Details Course Title: Pre-Course Survey for An Ecosystem Approach to Dev…" at bounding box center [615, 374] width 1231 height 682
click at [1193, 22] on button "Close" at bounding box center [1195, 16] width 50 height 24
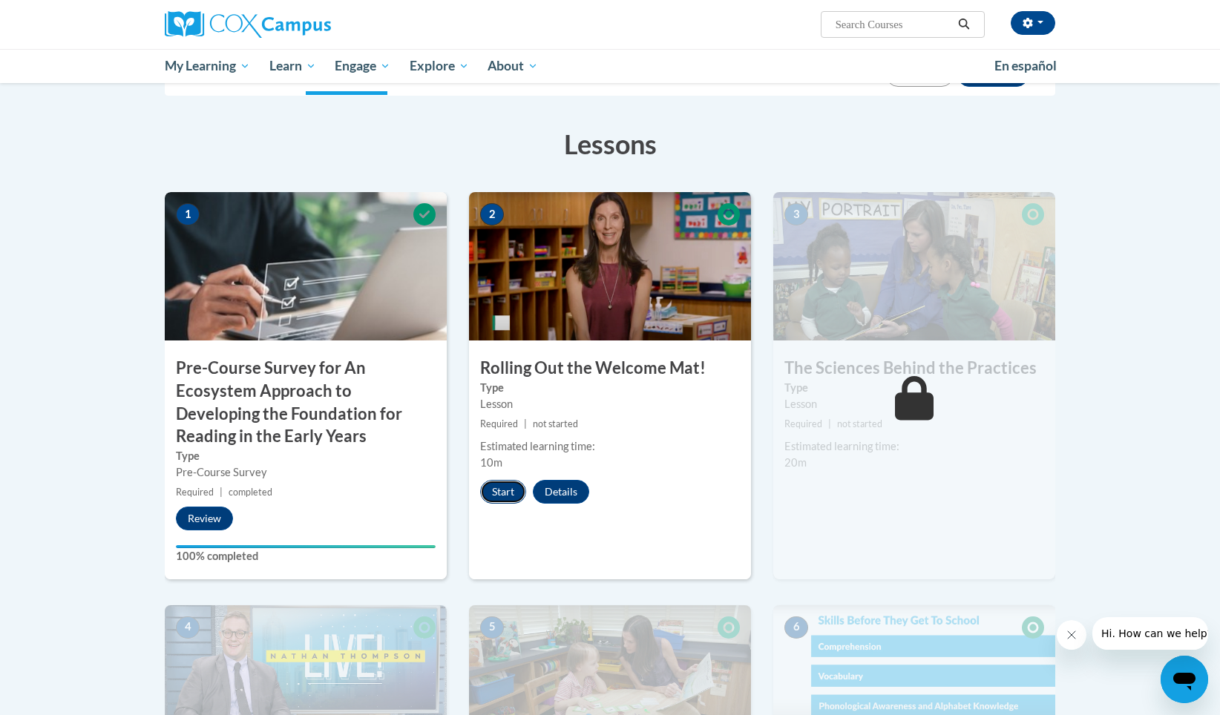
click at [513, 490] on button "Start" at bounding box center [503, 492] width 46 height 24
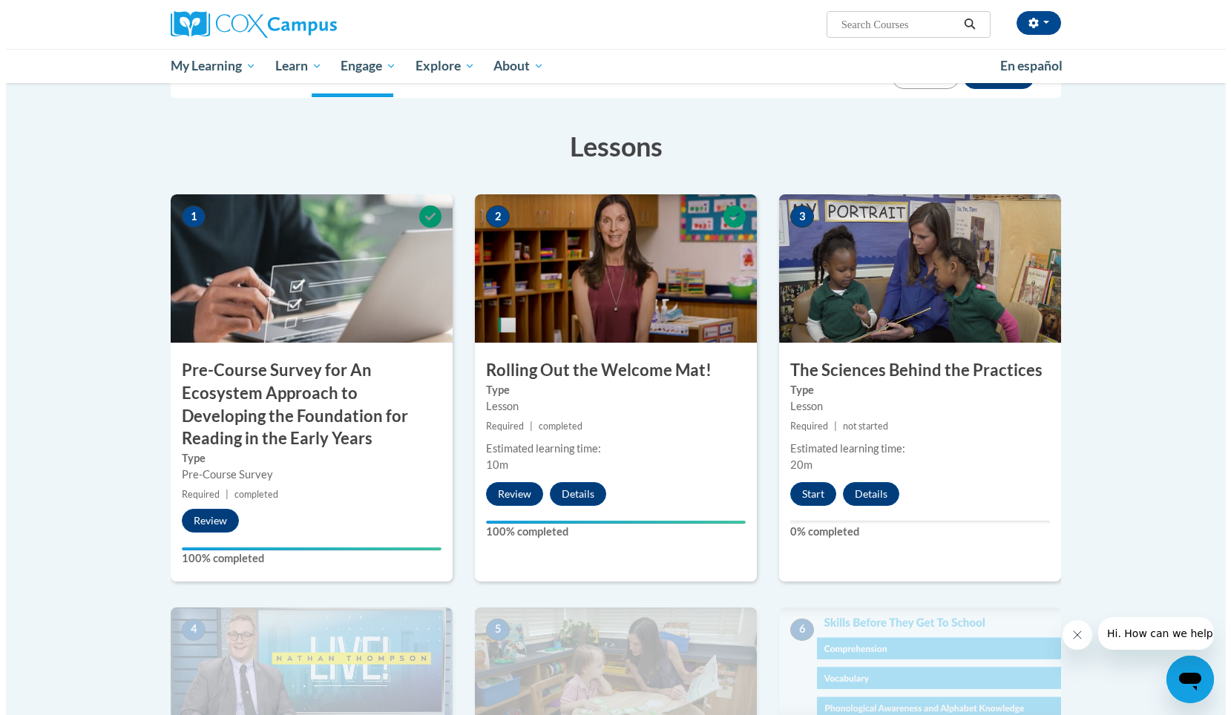
scroll to position [229, 0]
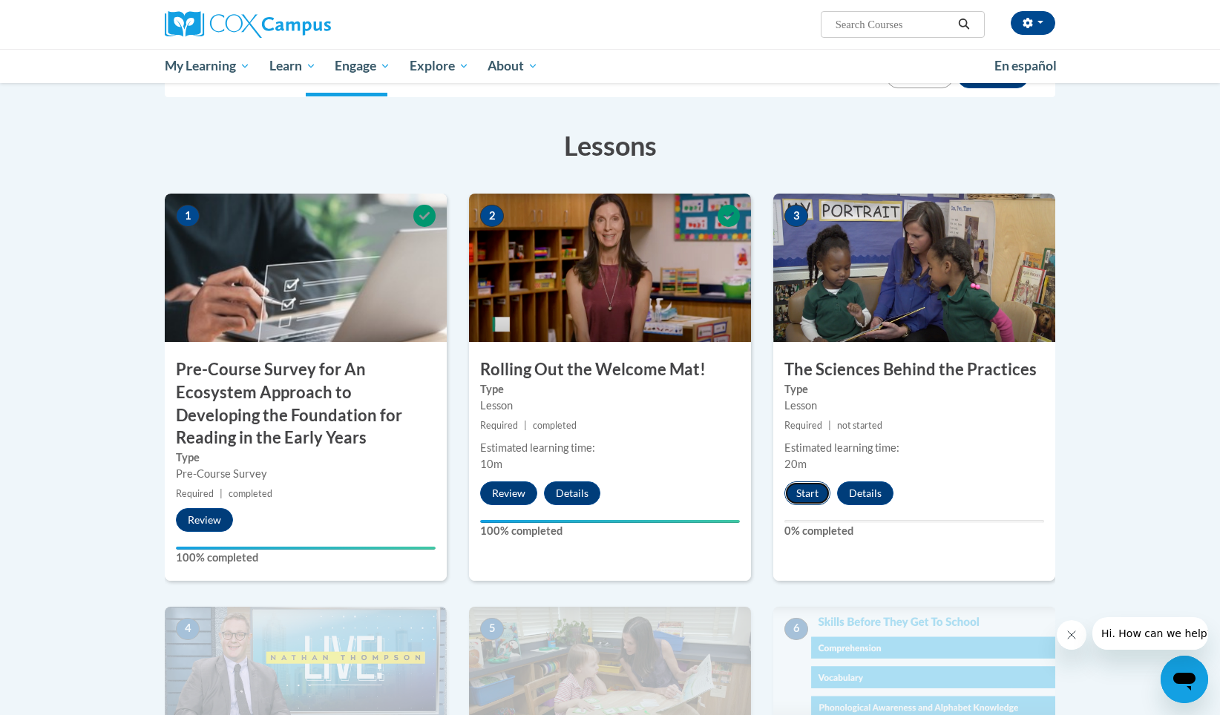
click at [803, 496] on button "Start" at bounding box center [807, 494] width 46 height 24
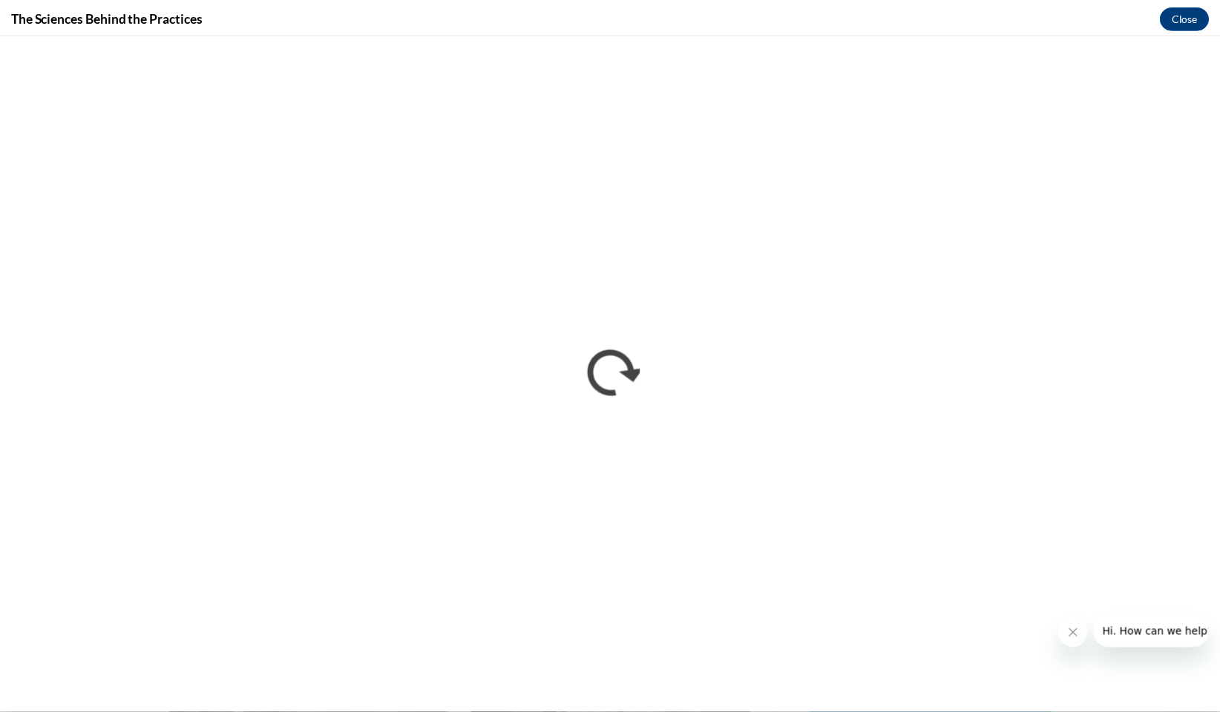
scroll to position [0, 0]
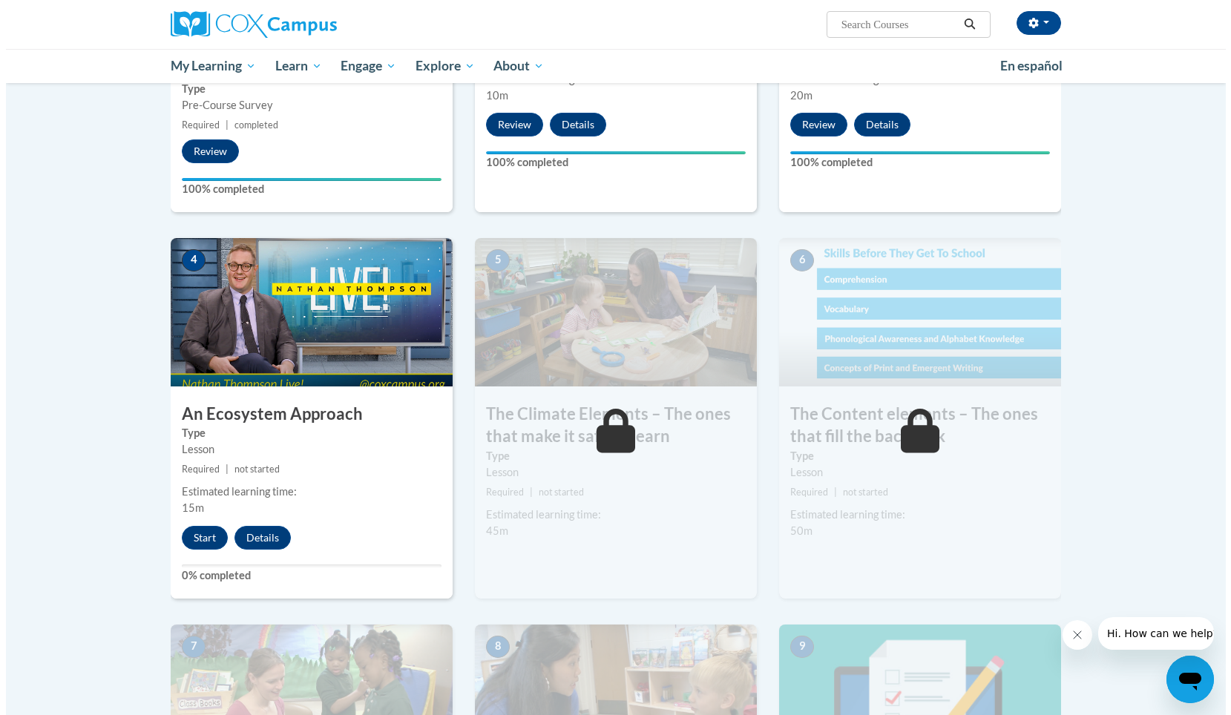
scroll to position [582, 0]
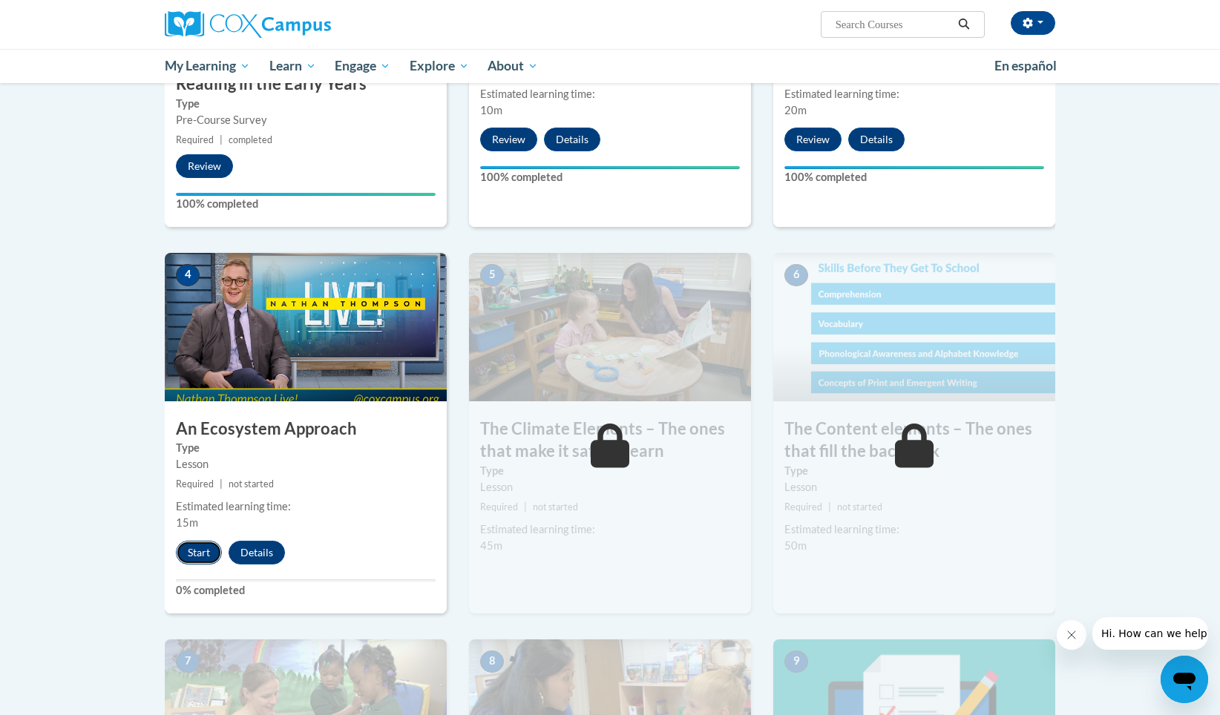
click at [196, 554] on button "Start" at bounding box center [199, 553] width 46 height 24
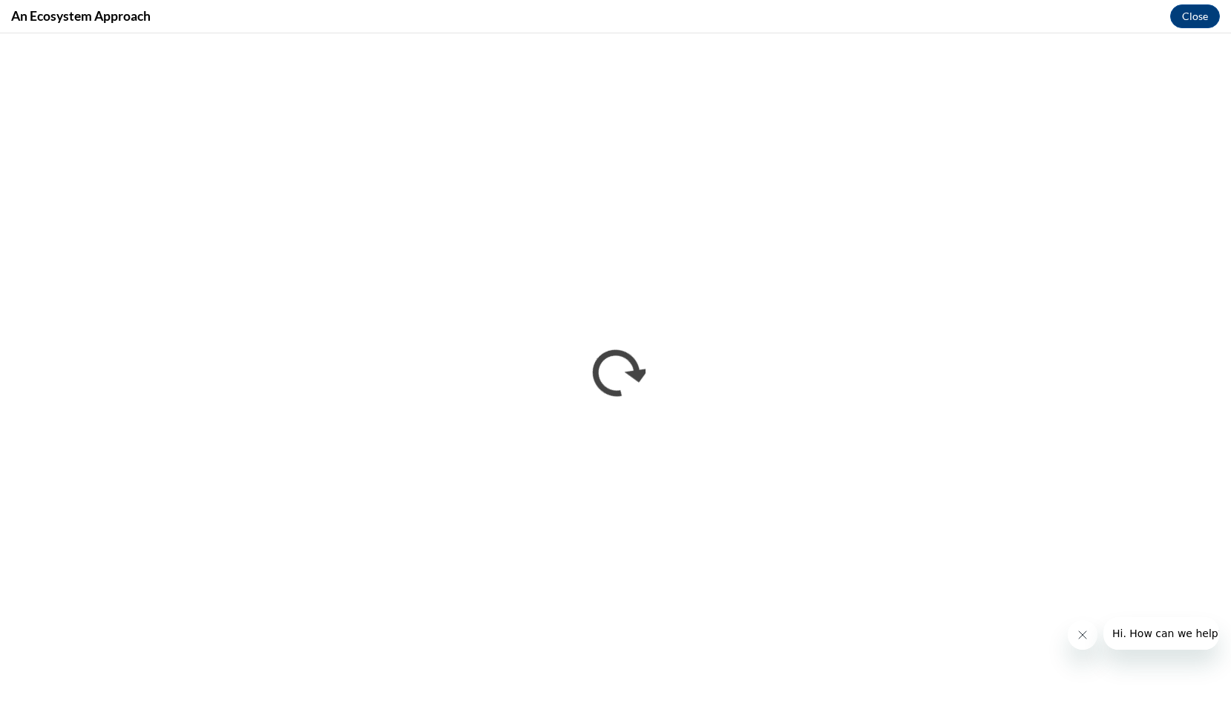
scroll to position [0, 0]
